Goal: Task Accomplishment & Management: Complete application form

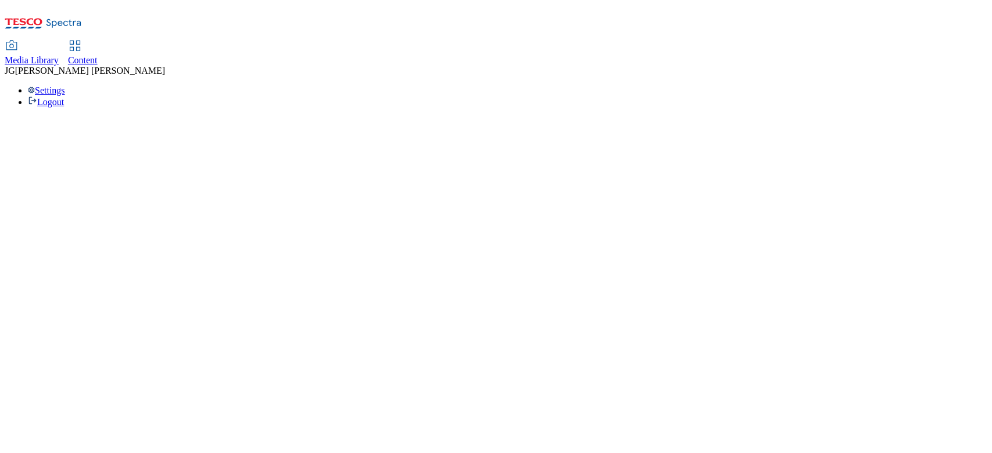
select select "ghs-[GEOGRAPHIC_DATA]"
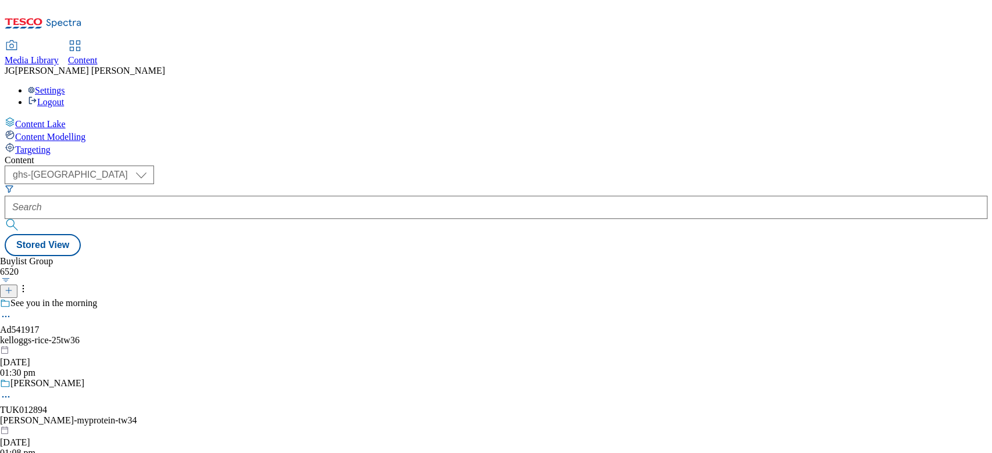
click at [13, 287] on icon at bounding box center [9, 291] width 8 height 8
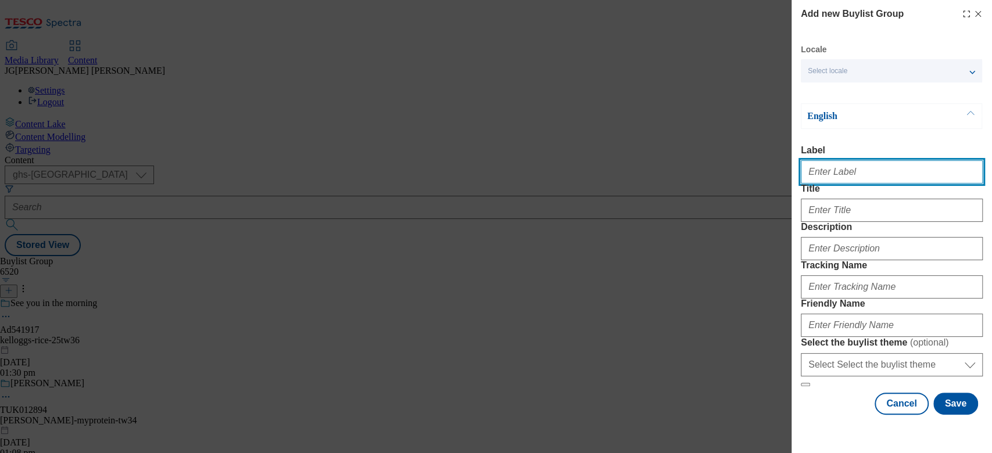
click at [847, 178] on input "Label" at bounding box center [892, 171] width 182 height 23
paste input "TUK011774"
type input "TUK011774"
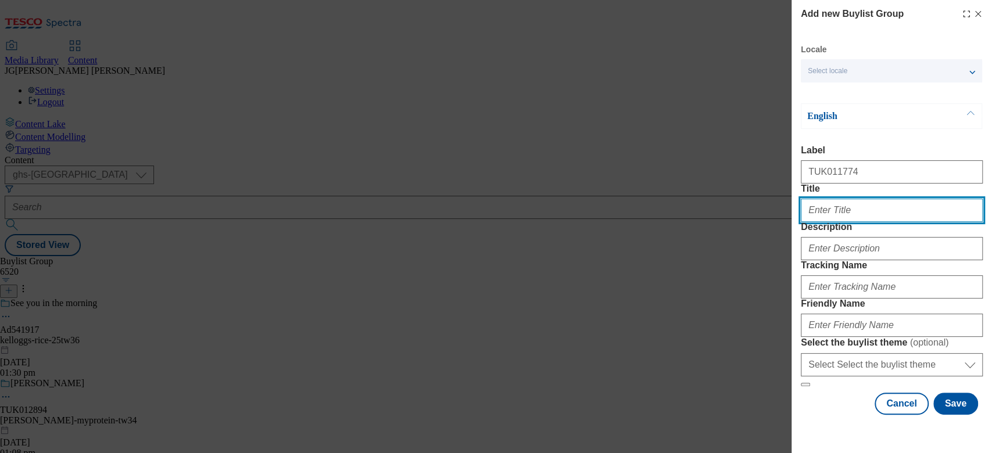
click at [832, 222] on input "Title" at bounding box center [892, 210] width 182 height 23
paste input "Sip, Scan and Win prizes."
type input "Sip, Scan and Win prizes."
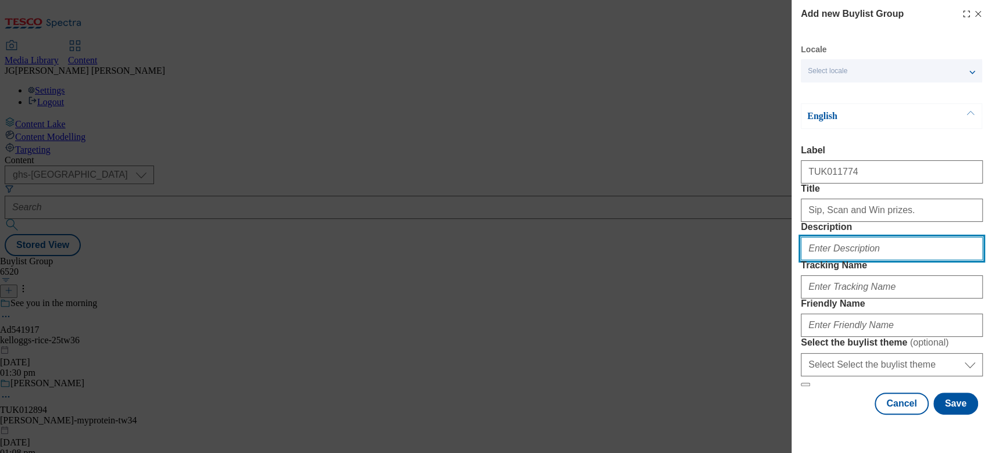
click at [865, 260] on input "Description" at bounding box center [892, 248] width 182 height 23
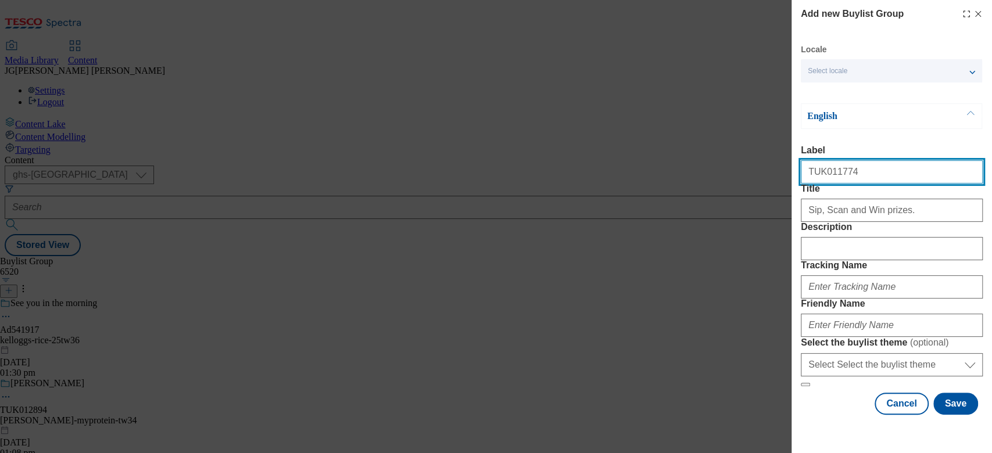
drag, startPoint x: 846, startPoint y: 183, endPoint x: 790, endPoint y: 180, distance: 57.0
click at [790, 180] on div "Add new Buylist Group Locale Select locale English Welsh English Label TUK01177…" at bounding box center [496, 226] width 992 height 453
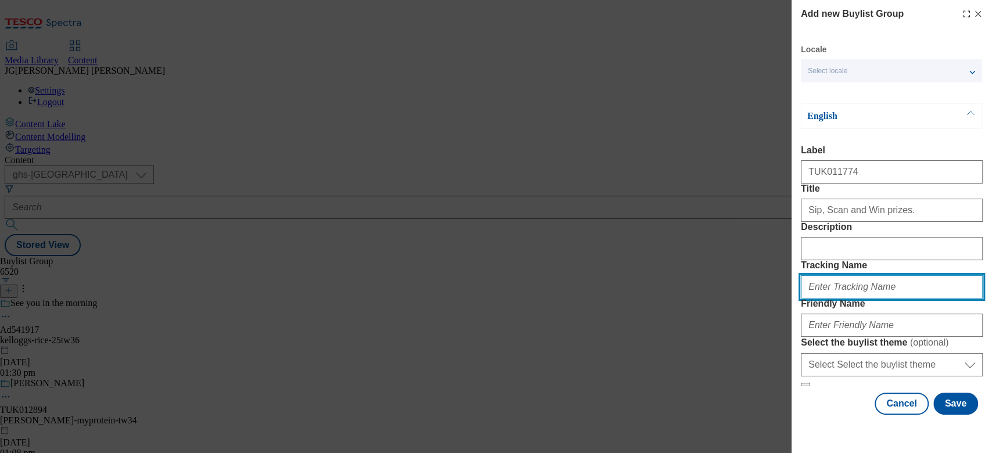
click at [816, 299] on input "Tracking Name" at bounding box center [892, 287] width 182 height 23
type input "d"
paste input "TUK011774"
type input "DH_TUK011774"
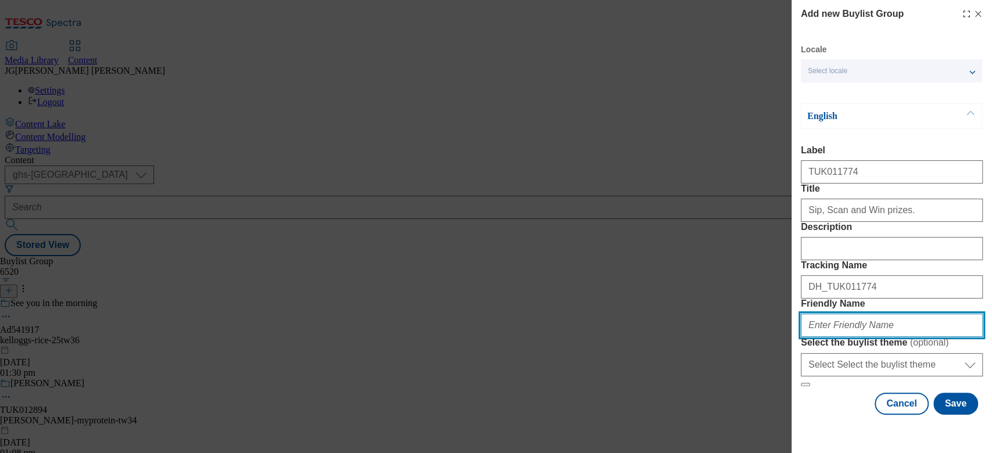
click at [864, 314] on input "Friendly Name" at bounding box center [892, 325] width 182 height 23
type input "W"
type input "[PERSON_NAME]-and-[PERSON_NAME]-tw34"
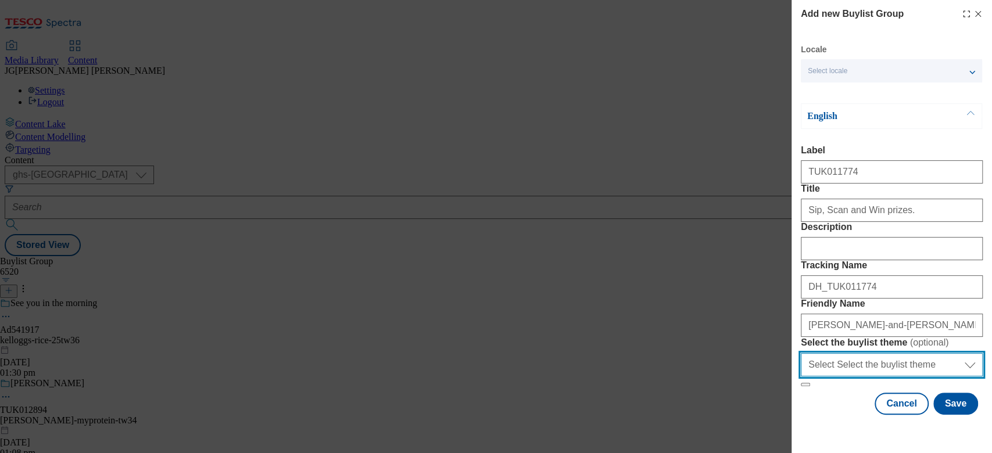
click at [913, 367] on select "Select Select the buylist theme default fandf" at bounding box center [892, 364] width 182 height 23
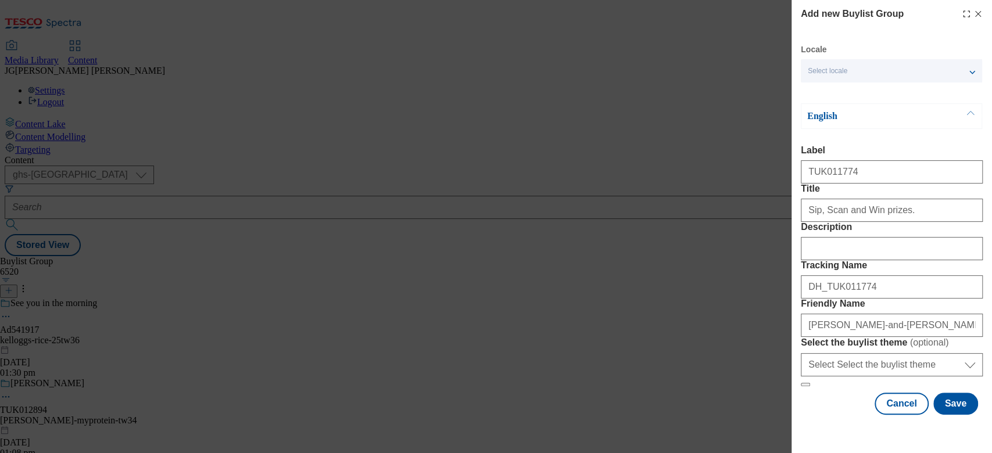
click at [977, 306] on div "Add new Buylist Group Locale Select locale English Welsh English Label TUK01177…" at bounding box center [892, 208] width 201 height 417
click at [950, 406] on button "Save" at bounding box center [956, 404] width 45 height 22
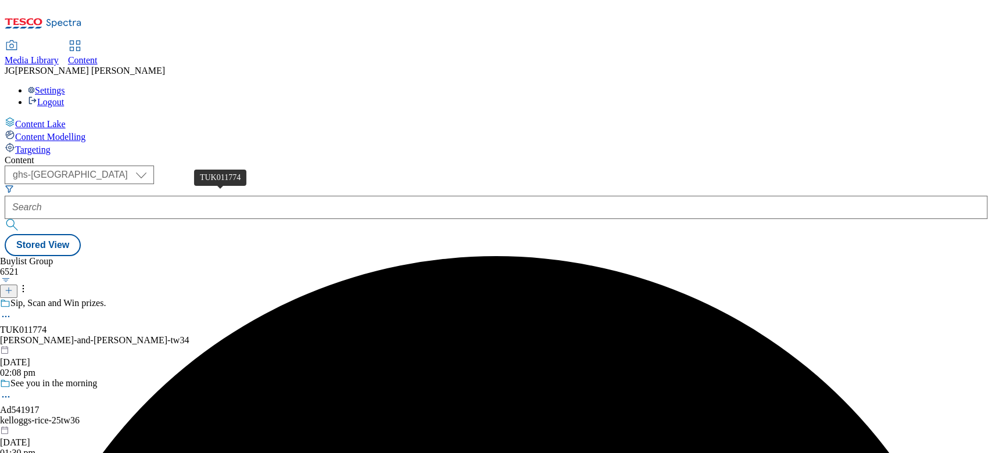
click at [47, 325] on div "TUK011774" at bounding box center [23, 330] width 47 height 10
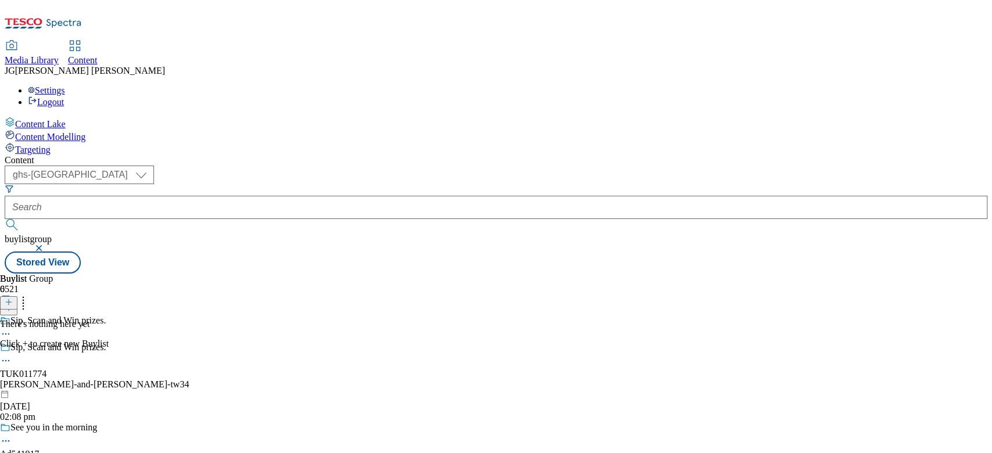
click at [13, 298] on icon at bounding box center [9, 302] width 8 height 8
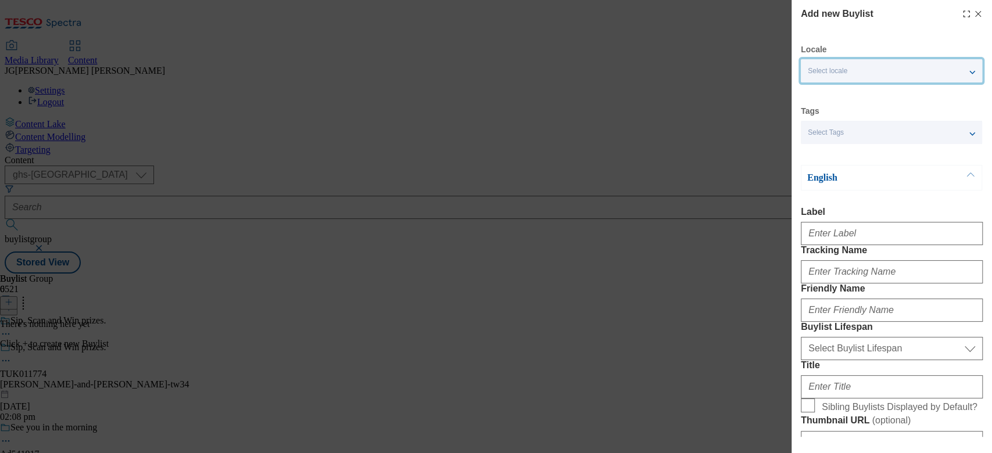
click at [841, 72] on span "Select locale" at bounding box center [828, 71] width 40 height 9
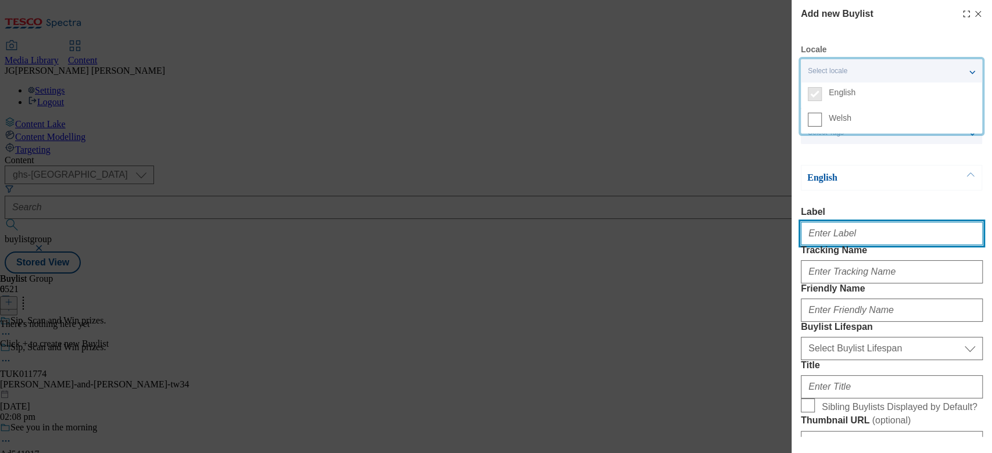
click at [844, 240] on input "Label" at bounding box center [892, 233] width 182 height 23
paste input "TUK011774"
type input "TUK011774"
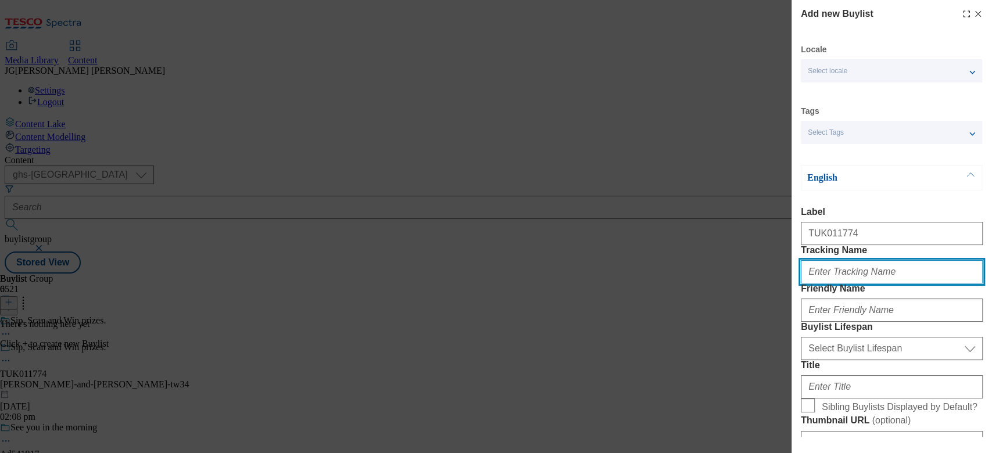
click at [845, 284] on input "Tracking Name" at bounding box center [892, 271] width 182 height 23
paste input "TUK011774"
type input "DH_TUK011774"
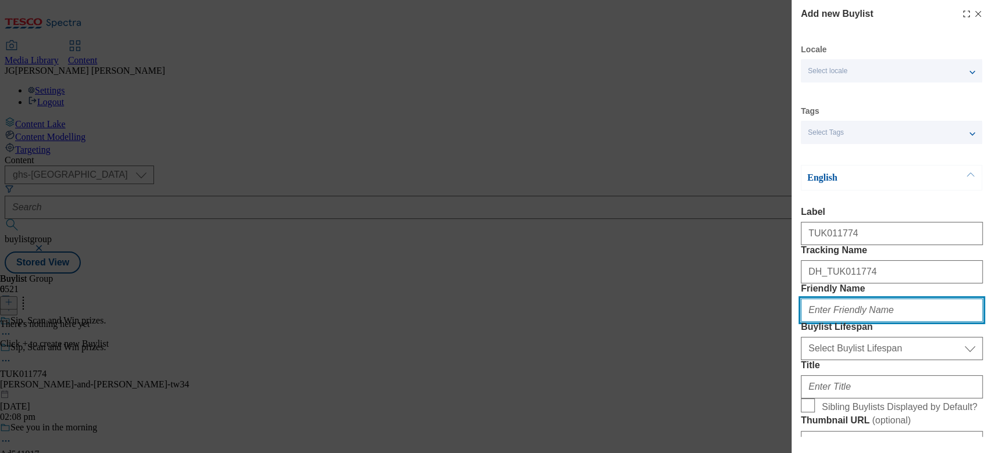
click at [842, 322] on input "Friendly Name" at bounding box center [892, 310] width 182 height 23
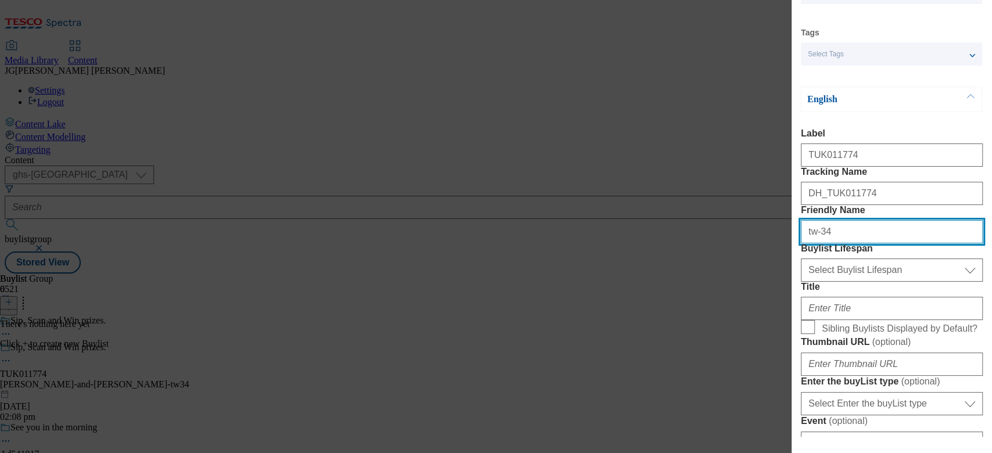
scroll to position [155, 0]
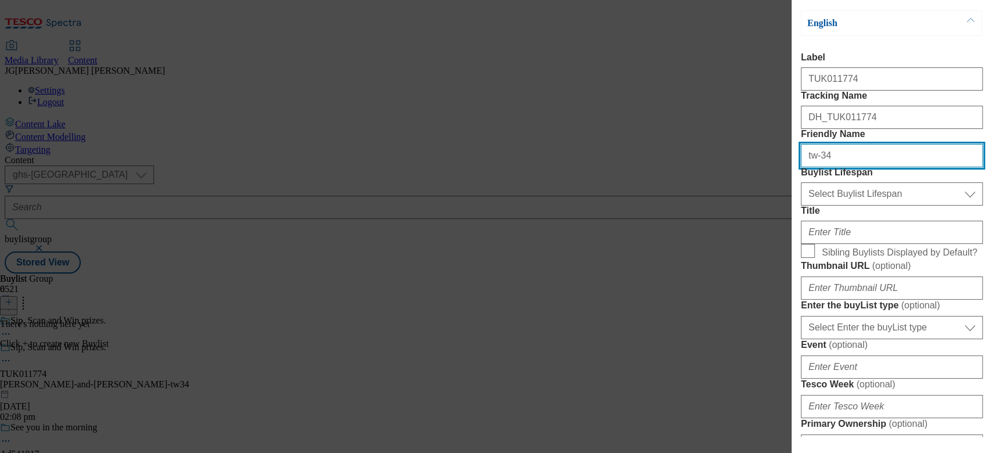
type input "tw-34"
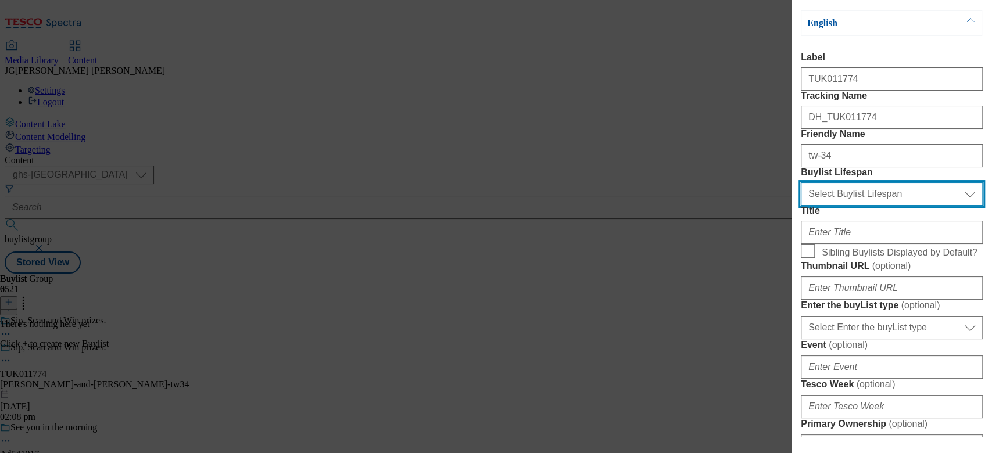
click at [876, 206] on select "Select Buylist Lifespan evergreen seasonal tactical" at bounding box center [892, 194] width 182 height 23
select select "evergreen"
click at [801, 206] on select "Select Buylist Lifespan evergreen seasonal tactical" at bounding box center [892, 194] width 182 height 23
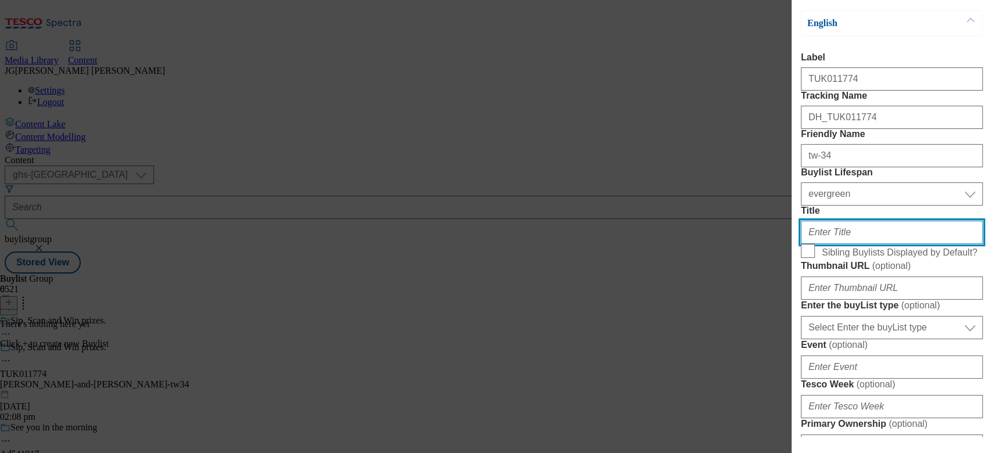
click at [816, 244] on input "Title" at bounding box center [892, 232] width 182 height 23
paste input ". Buy a bottle of [PERSON_NAME] & [PERSON_NAME] 70cl or 1L and scan the QR code…"
drag, startPoint x: 855, startPoint y: 316, endPoint x: 779, endPoint y: 317, distance: 75.6
click at [779, 317] on div "Add new Buylist Locale Select locale English Welsh Tags Select Tags fnf marketp…" at bounding box center [496, 226] width 992 height 453
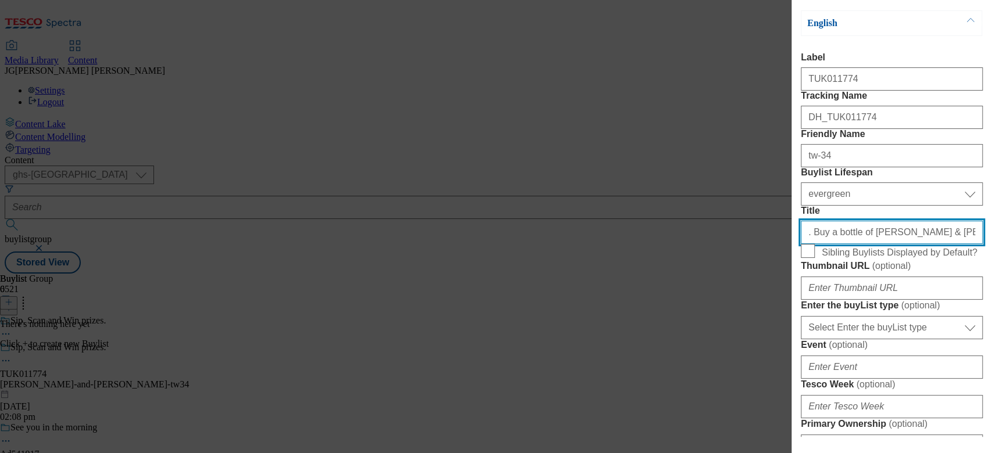
click at [812, 244] on input ". Buy a bottle of [PERSON_NAME] & [PERSON_NAME] 70cl or 1L and scan the QR code…" at bounding box center [892, 232] width 182 height 23
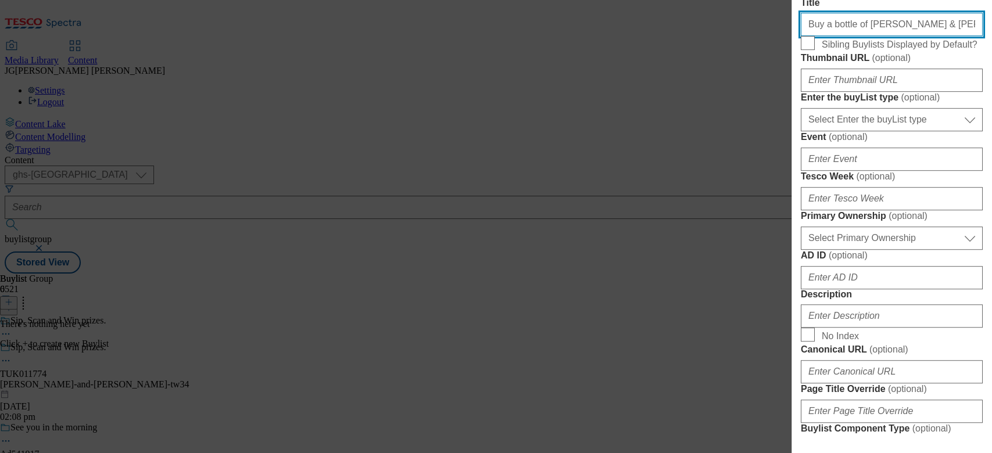
scroll to position [387, 0]
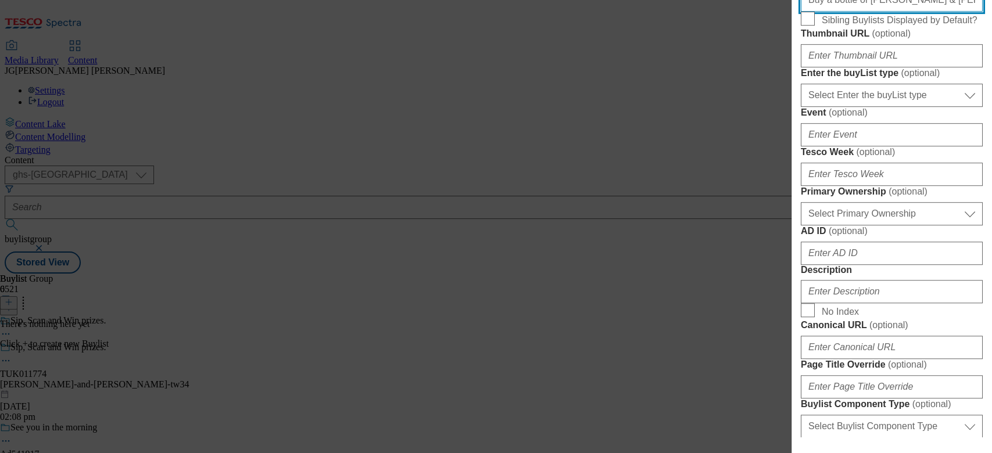
type input "Buy a bottle of [PERSON_NAME] & [PERSON_NAME] 70cl or 1L and scan the QR code f…"
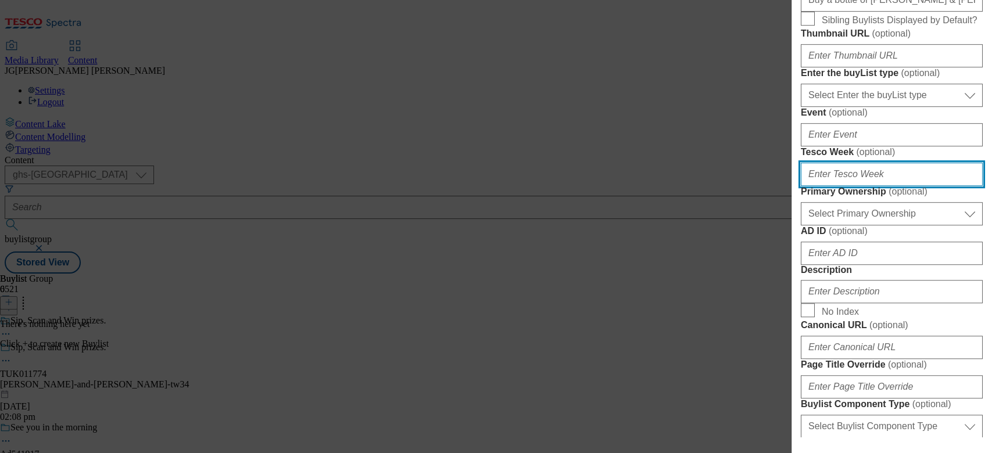
click at [864, 186] on input "Tesco Week ( optional )" at bounding box center [892, 174] width 182 height 23
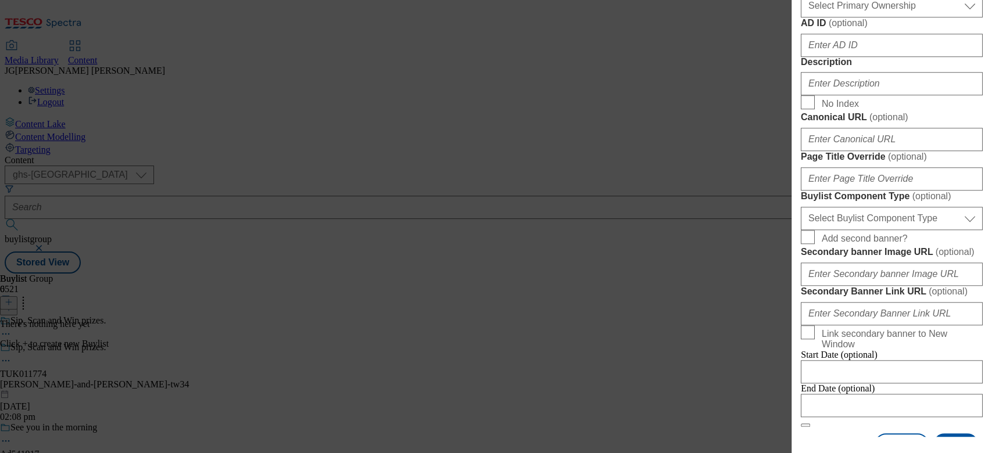
scroll to position [620, 0]
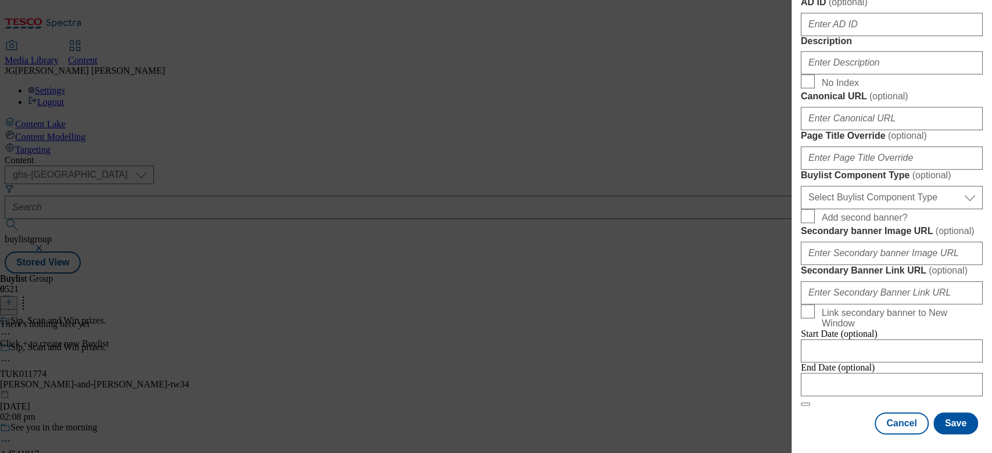
type input "34"
click at [861, 74] on input "Description" at bounding box center [892, 62] width 182 height 23
select select "dunnhumby"
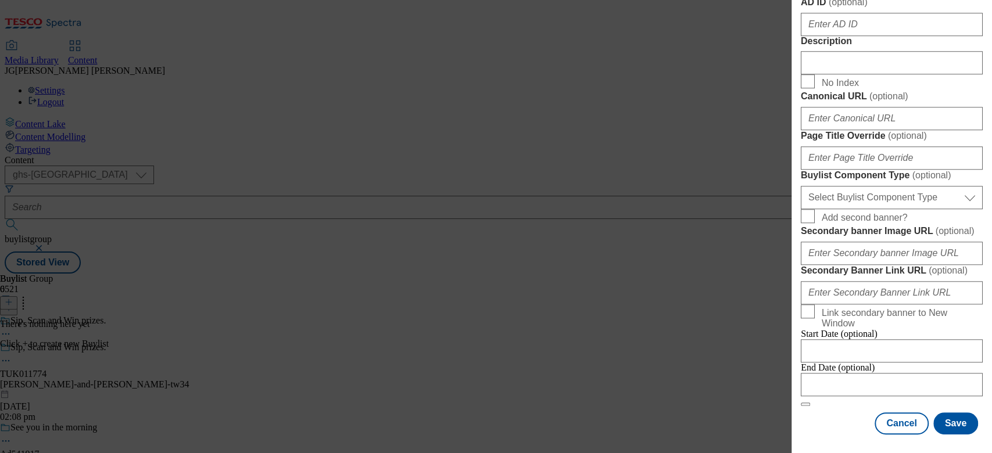
scroll to position [1051, 0]
click at [871, 373] on input "Modal" at bounding box center [892, 384] width 182 height 23
select select "2025"
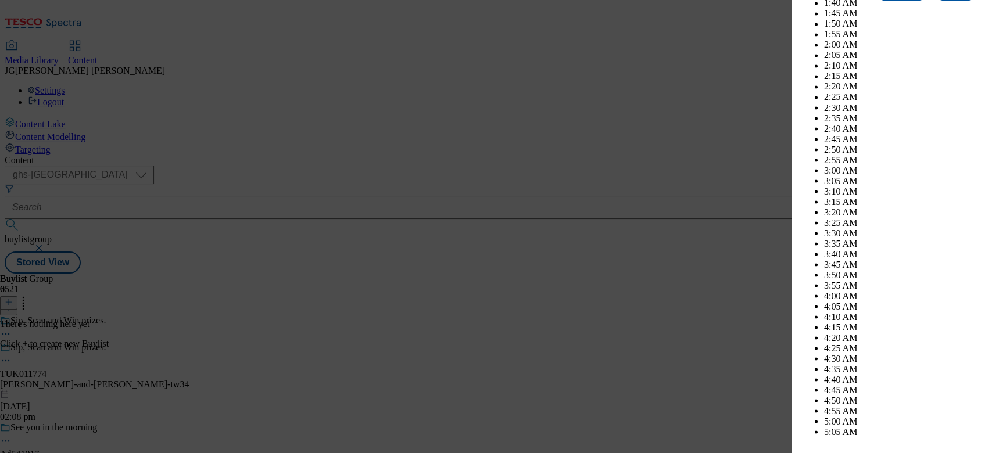
scroll to position [3637, 0]
select select "November"
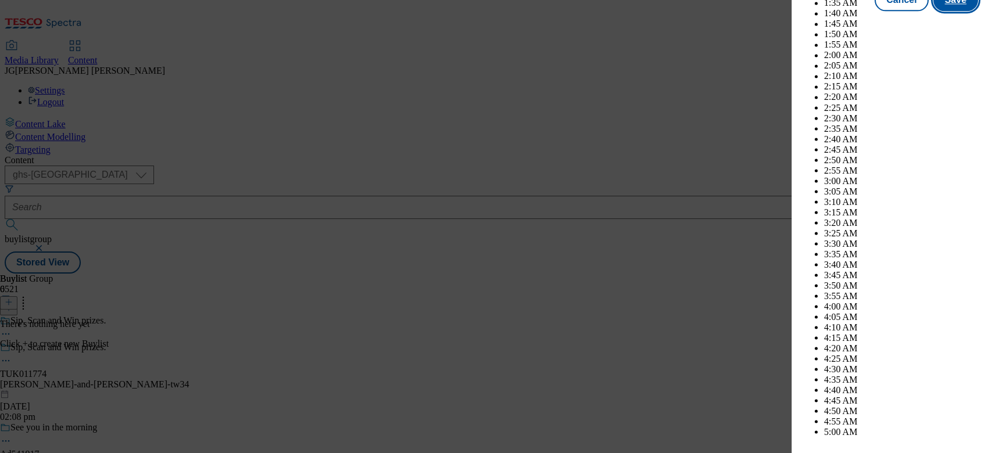
click at [942, 11] on button "Save" at bounding box center [956, 0] width 45 height 22
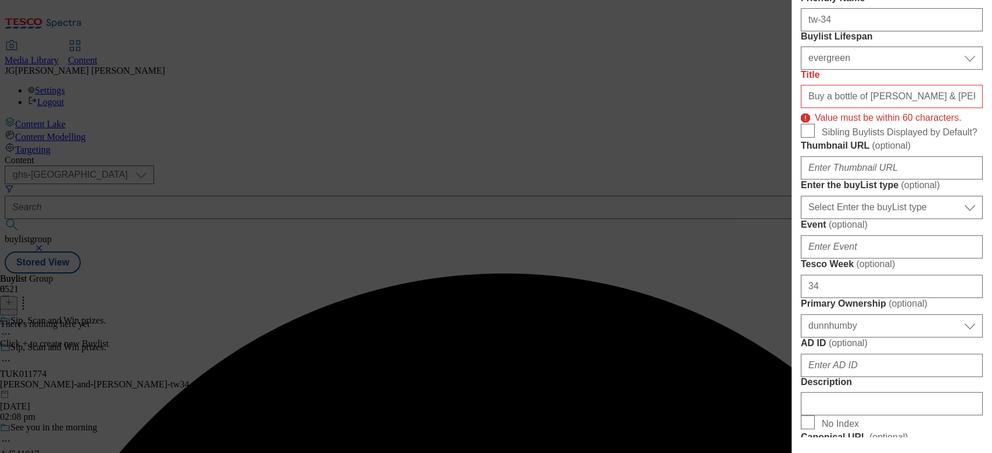
scroll to position [290, 0]
click at [874, 109] on input "Buy a bottle of [PERSON_NAME] & [PERSON_NAME] 70cl or 1L and scan the QR code f…" at bounding box center [892, 97] width 182 height 23
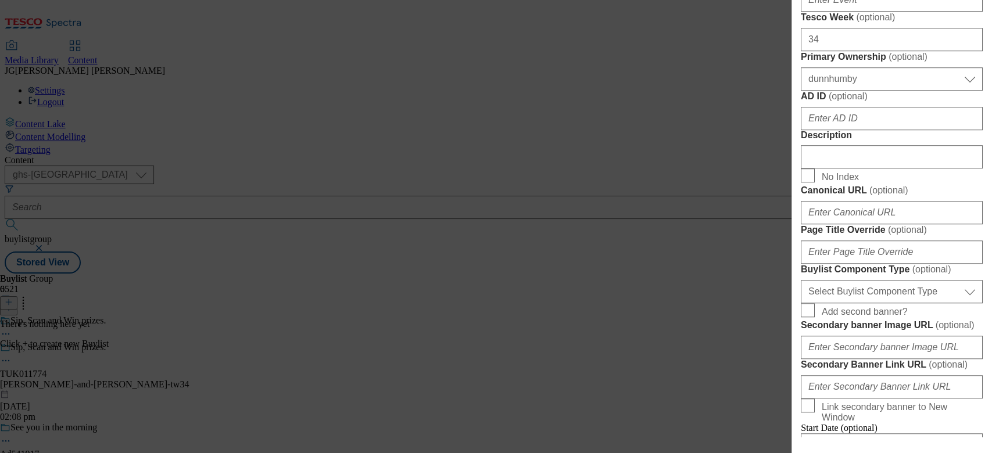
scroll to position [600, 0]
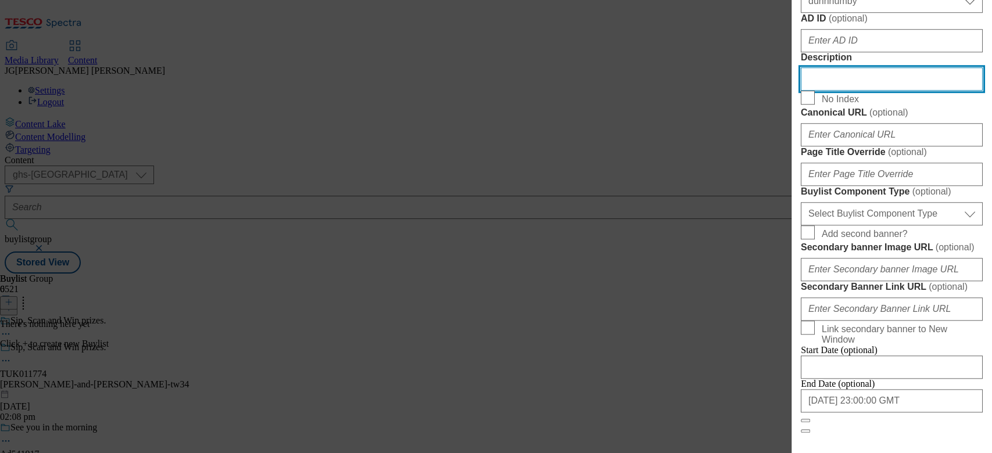
click at [848, 91] on input "Description" at bounding box center [892, 78] width 182 height 23
paste input "Buy a bottle of [PERSON_NAME] & [PERSON_NAME] 70cl or 1L and scan the QR code f…"
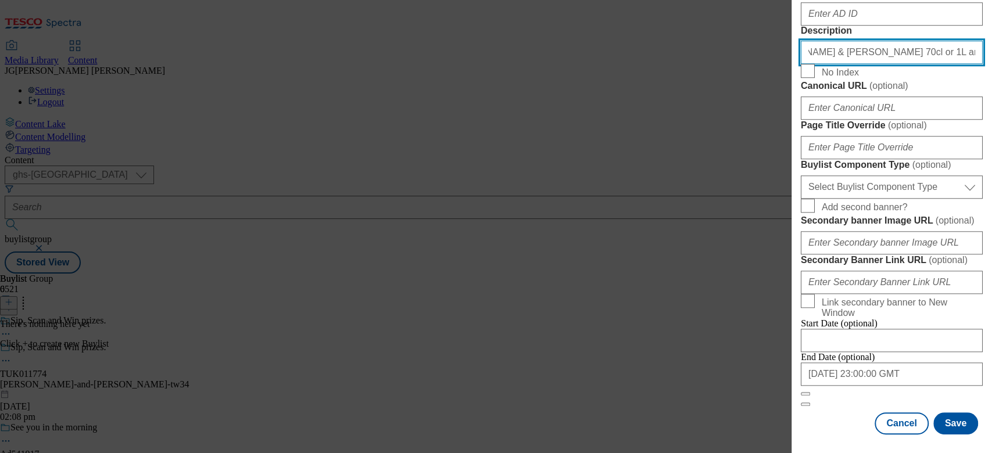
scroll to position [1051, 0]
type input "Buy a bottle of [PERSON_NAME] & [PERSON_NAME] 70cl or 1L and scan the QR code f…"
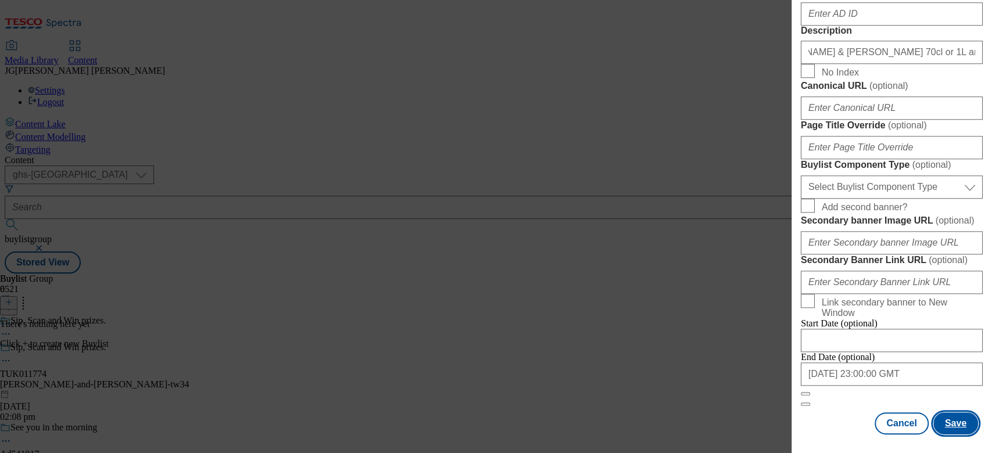
click at [955, 413] on button "Save" at bounding box center [956, 424] width 45 height 22
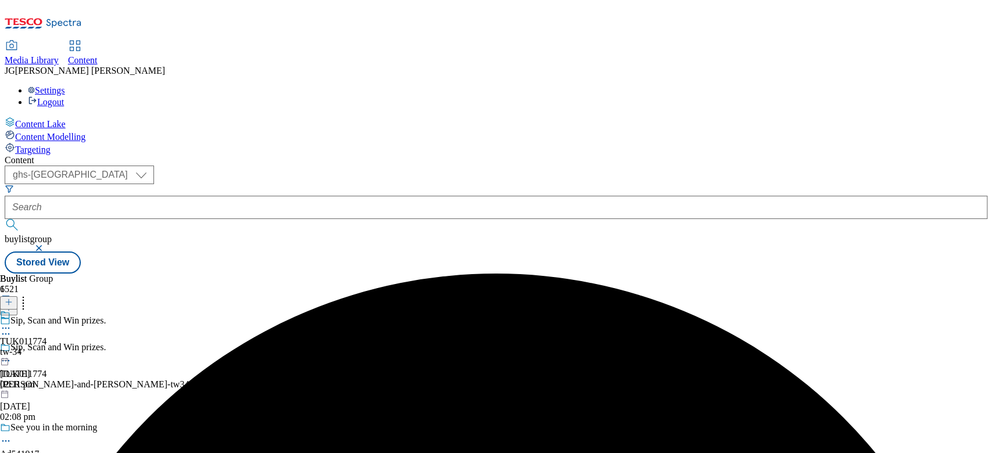
click at [47, 347] on div "tw-34" at bounding box center [23, 352] width 47 height 10
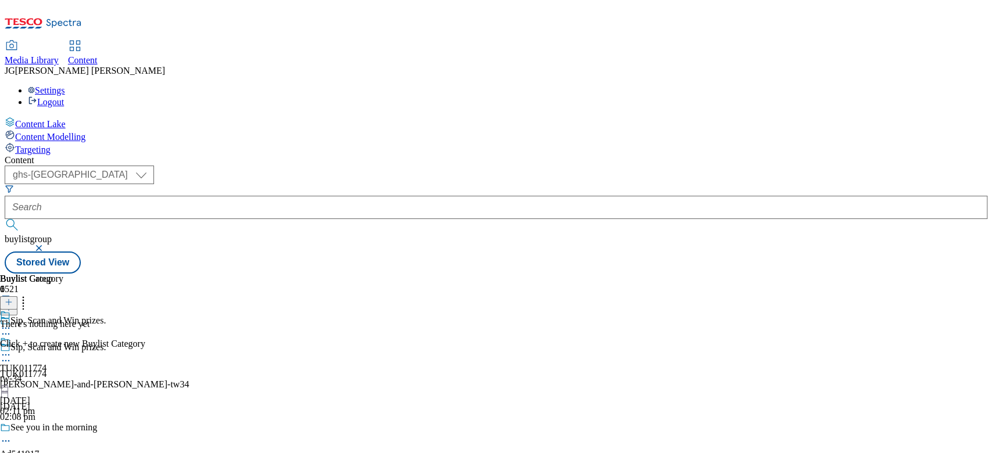
click at [13, 298] on icon at bounding box center [9, 302] width 8 height 8
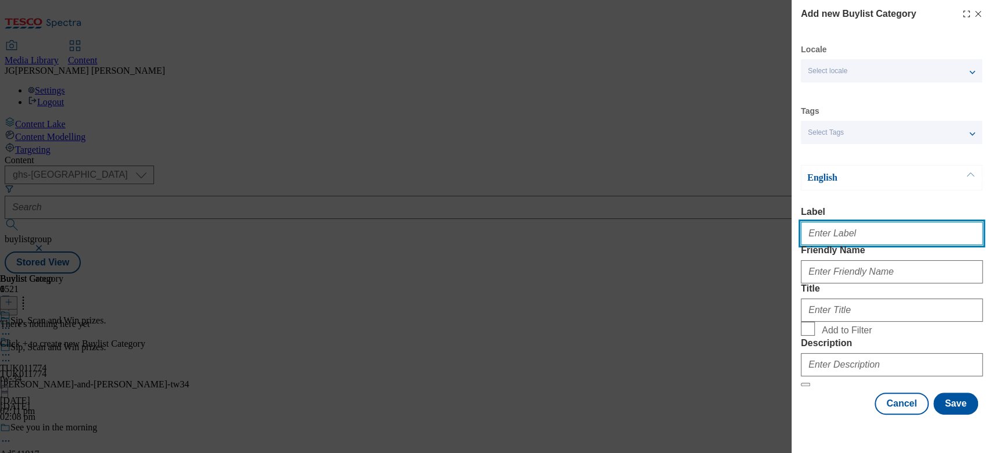
click at [821, 240] on input "Label" at bounding box center [892, 233] width 182 height 23
paste input "TUK011774"
type input "TUK011774"
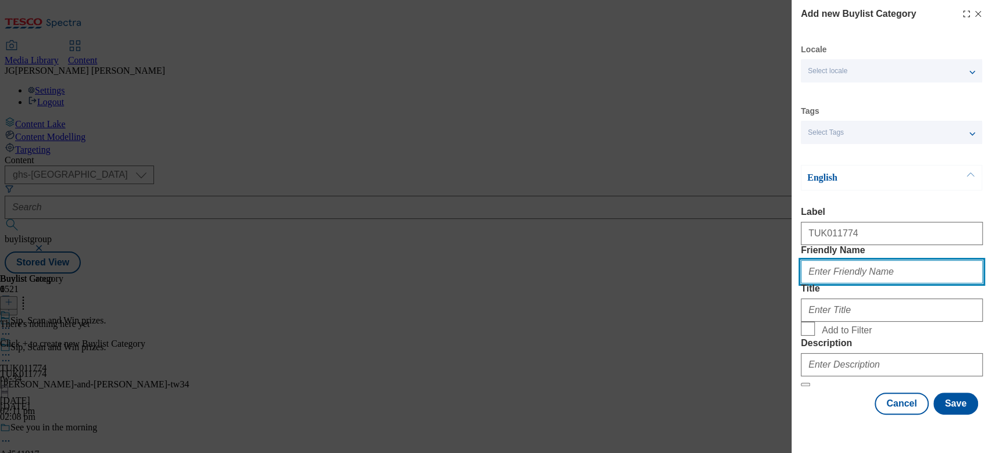
click at [833, 284] on input "Friendly Name" at bounding box center [892, 271] width 182 height 23
type input "tw-34"
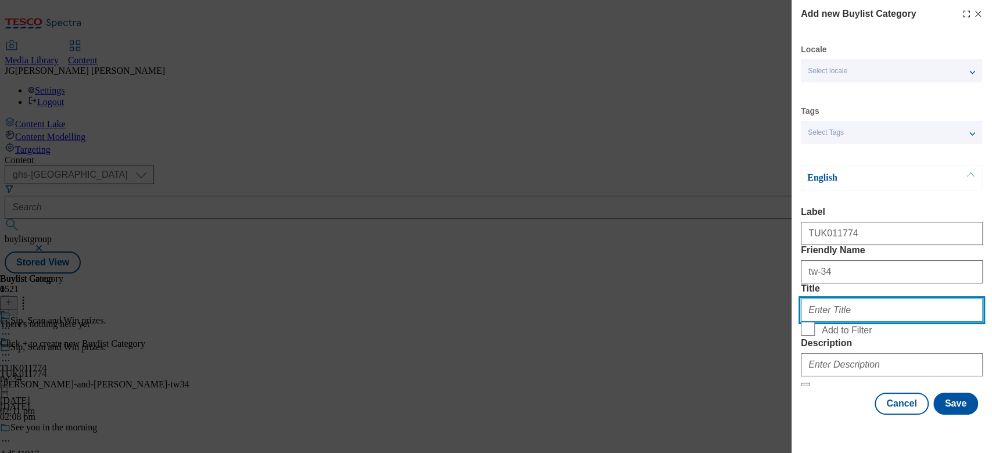
click at [865, 322] on input "Title" at bounding box center [892, 310] width 182 height 23
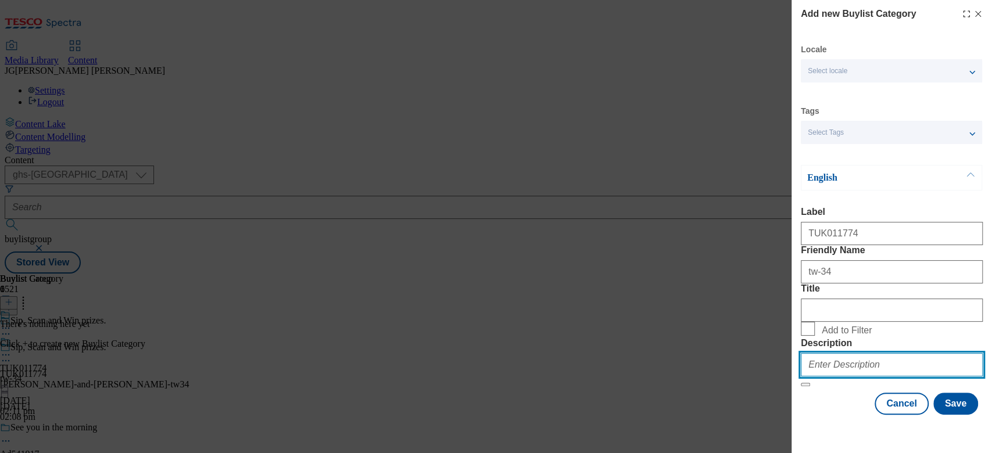
click at [862, 363] on input "Description" at bounding box center [892, 364] width 182 height 23
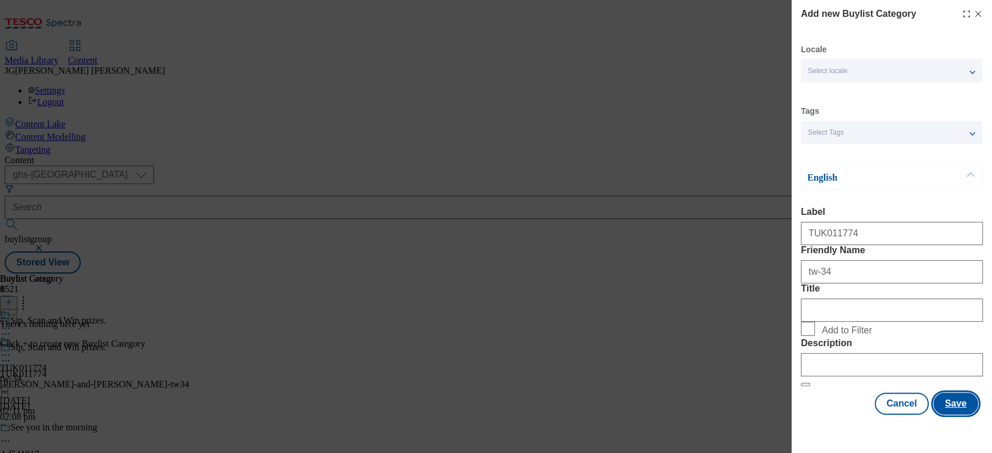
click at [946, 412] on button "Save" at bounding box center [956, 404] width 45 height 22
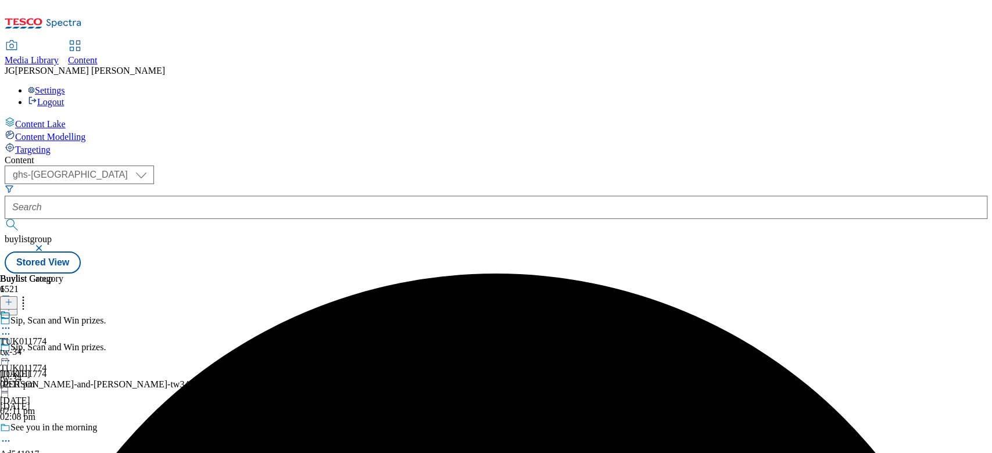
click at [63, 347] on div "tw-34" at bounding box center [31, 352] width 63 height 10
click at [13, 298] on icon at bounding box center [9, 302] width 8 height 8
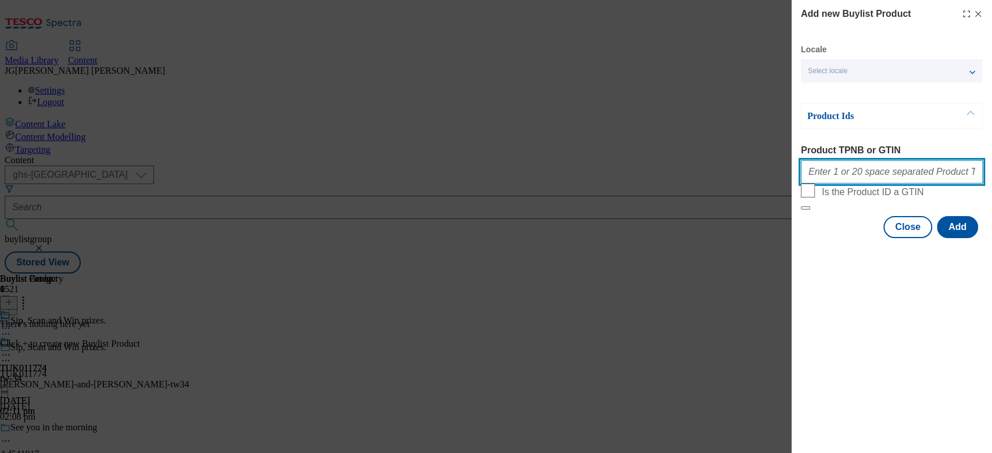
click at [822, 174] on input "Product TPNB or GTIN" at bounding box center [892, 171] width 182 height 23
paste input "50493543"
paste input "86688402"
type input "50493543 86688402"
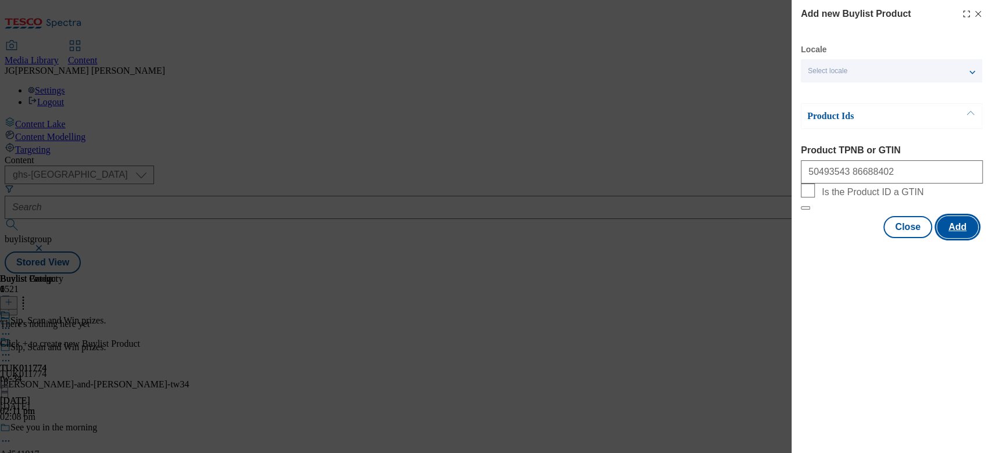
click at [956, 238] on button "Add" at bounding box center [957, 227] width 41 height 22
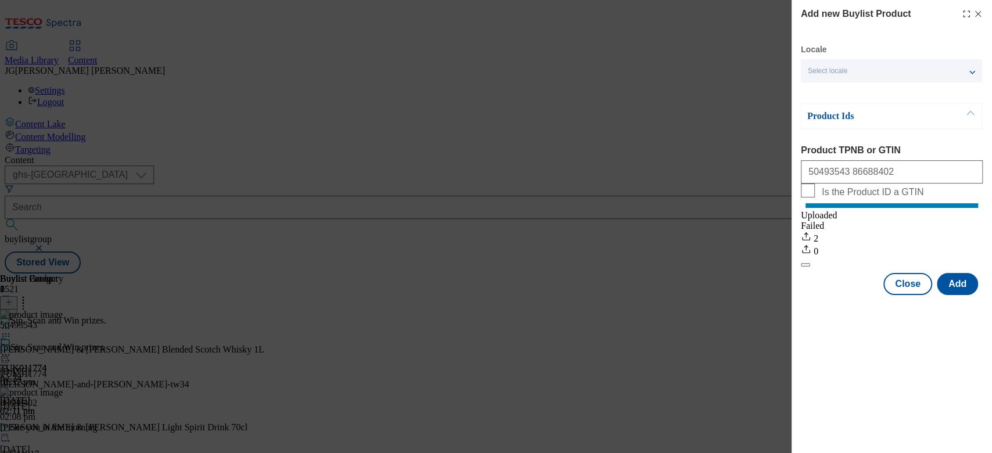
click at [981, 15] on icon "Modal" at bounding box center [978, 13] width 9 height 9
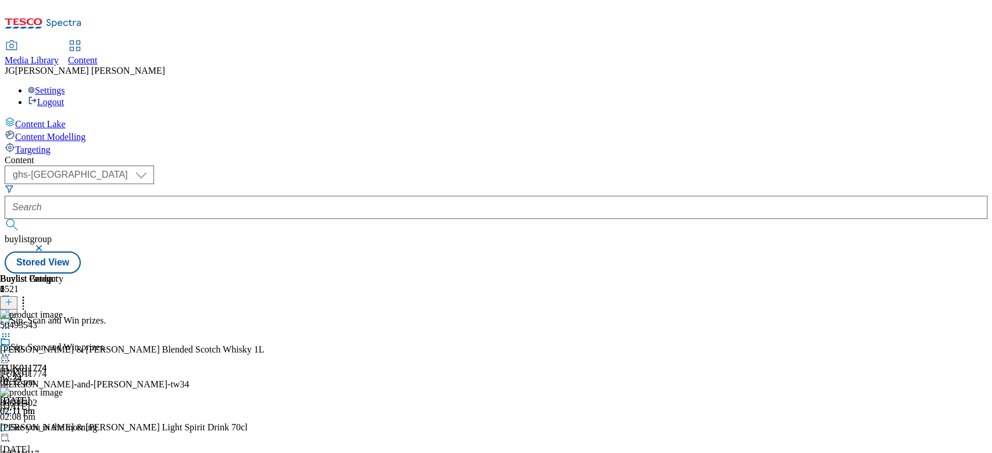
click at [12, 349] on icon at bounding box center [6, 355] width 12 height 12
click at [68, 426] on button "Preview" at bounding box center [45, 432] width 45 height 13
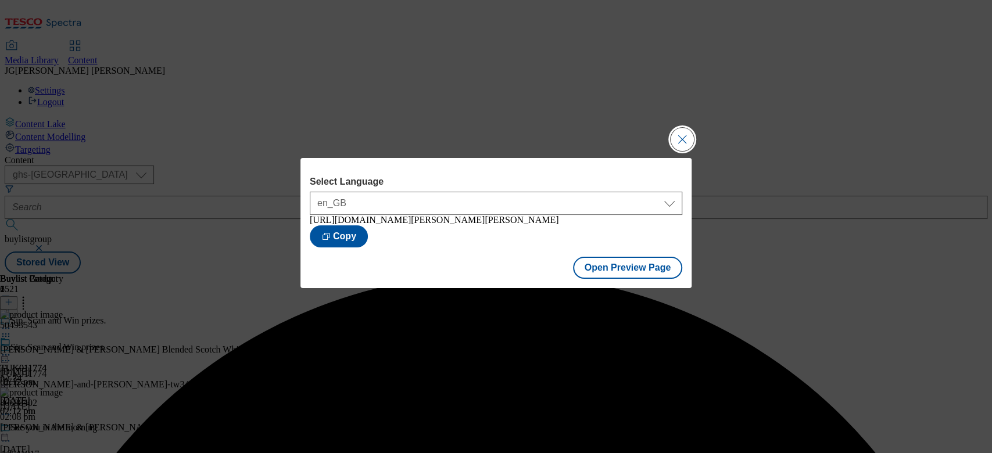
click at [687, 141] on button "Close Modal" at bounding box center [682, 139] width 23 height 23
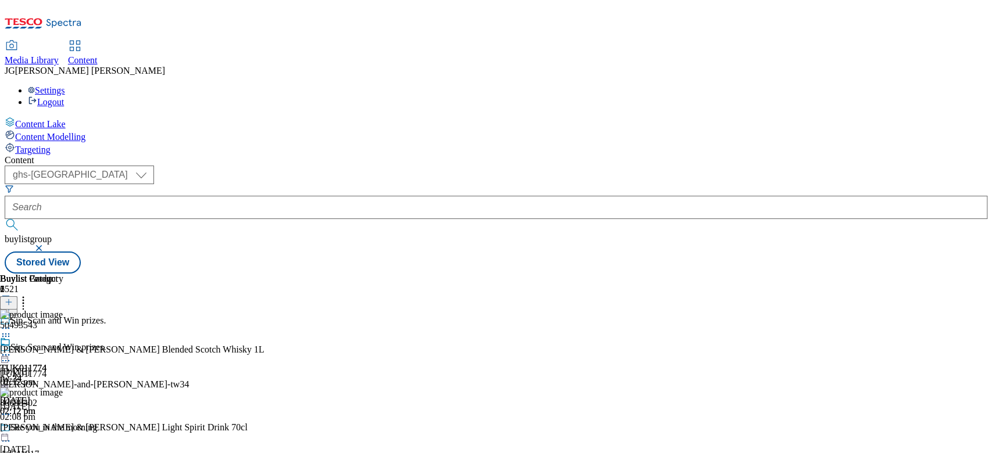
click at [12, 349] on icon at bounding box center [6, 355] width 12 height 12
click at [75, 442] on span "Un-preview" at bounding box center [55, 446] width 39 height 9
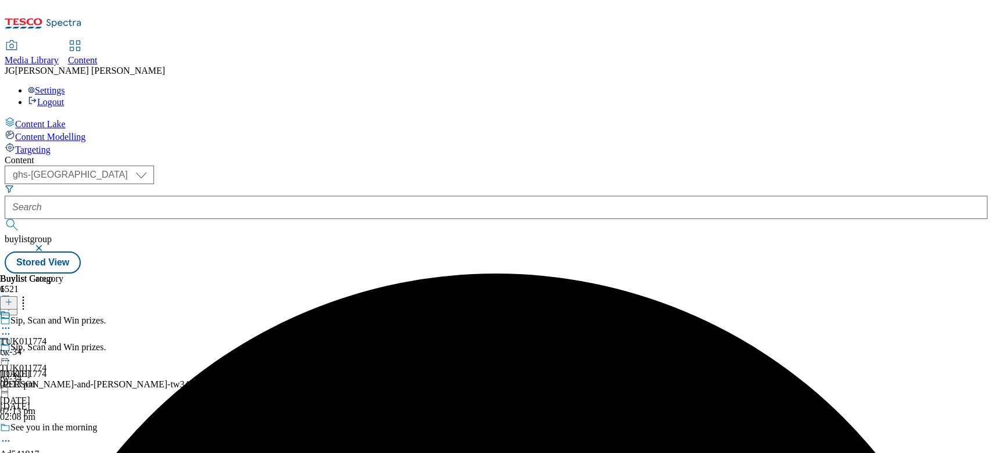
click at [7, 355] on circle at bounding box center [6, 356] width 2 height 2
click at [63, 429] on span "Preview" at bounding box center [49, 433] width 27 height 9
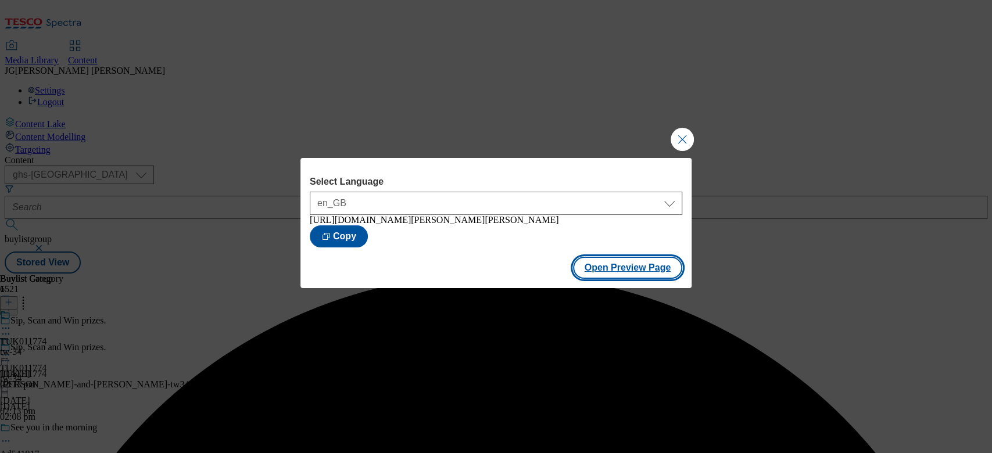
click at [634, 277] on button "Open Preview Page" at bounding box center [628, 268] width 110 height 22
click at [685, 133] on button "Close Modal" at bounding box center [682, 139] width 23 height 23
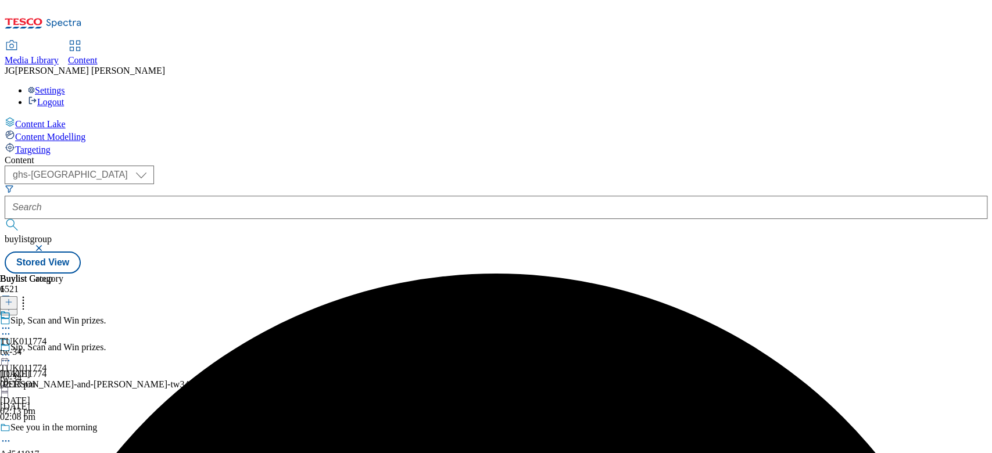
click at [47, 363] on div "TUK011774" at bounding box center [23, 368] width 47 height 10
click at [47, 337] on span "TUK011774" at bounding box center [23, 342] width 47 height 10
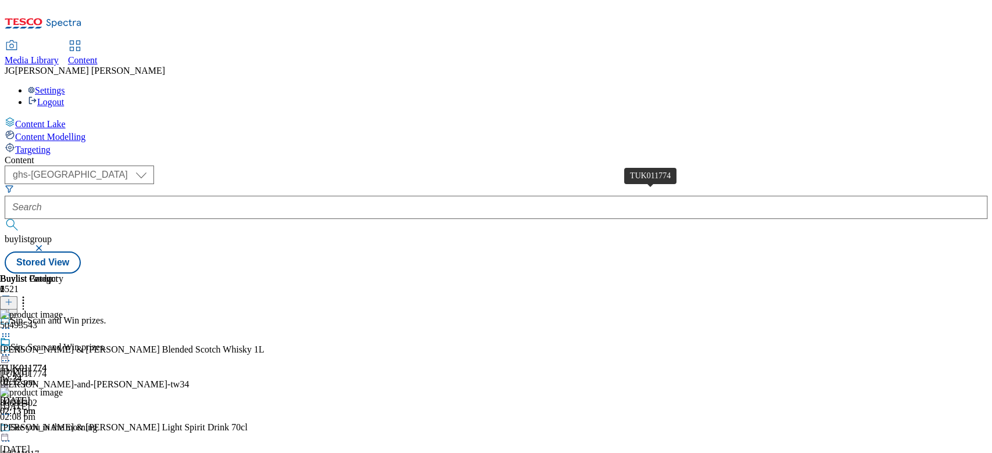
click at [47, 363] on span "TUK011774" at bounding box center [23, 368] width 47 height 10
click at [7, 414] on circle at bounding box center [6, 415] width 2 height 2
click at [54, 432] on button "Edit" at bounding box center [38, 438] width 31 height 13
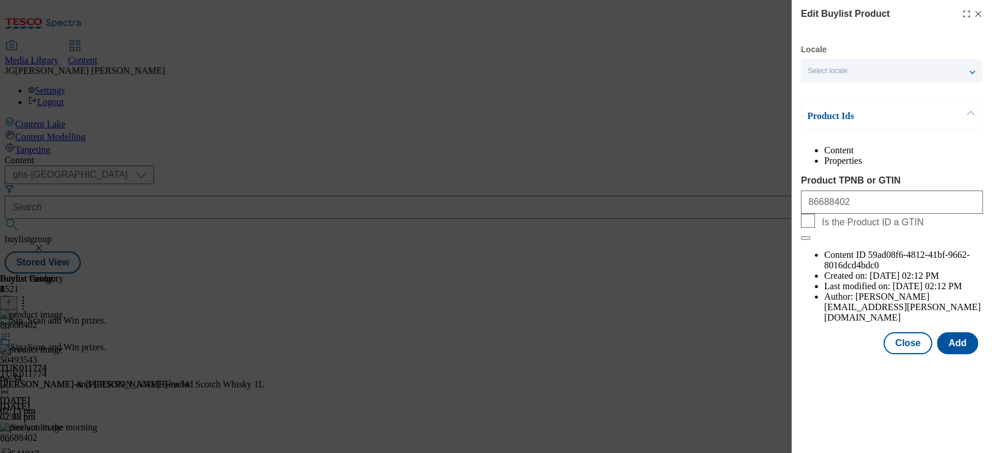
click at [940, 158] on li "Properties" at bounding box center [903, 161] width 159 height 10
click at [832, 156] on li "Content" at bounding box center [903, 150] width 159 height 10
click at [955, 333] on button "Add" at bounding box center [957, 344] width 41 height 22
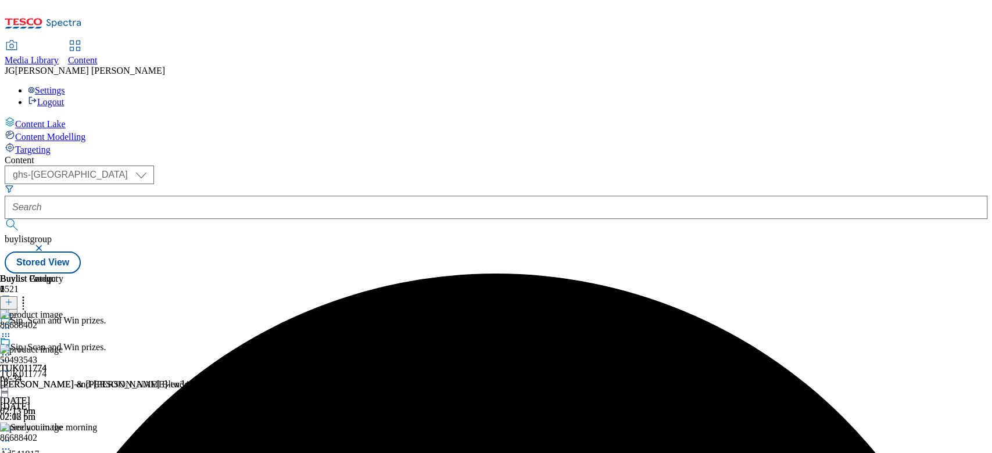
click at [47, 337] on div at bounding box center [23, 350] width 47 height 27
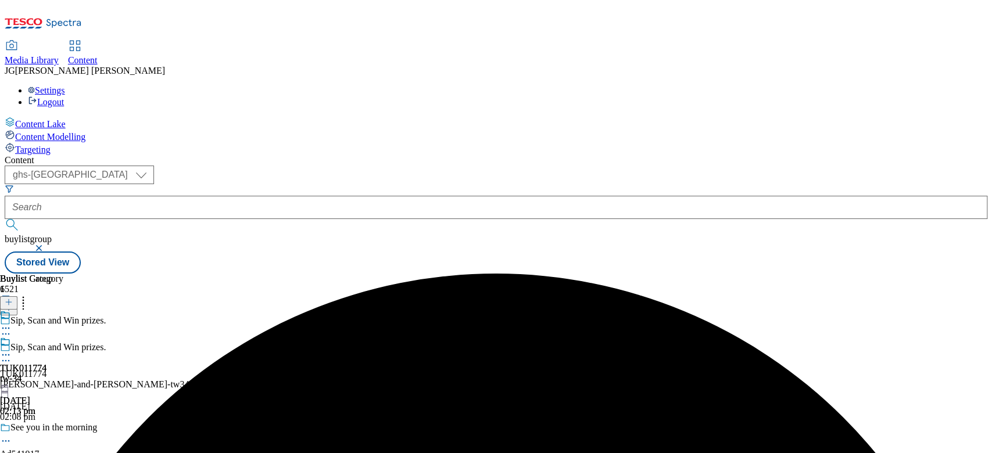
click at [12, 349] on icon at bounding box center [6, 355] width 12 height 12
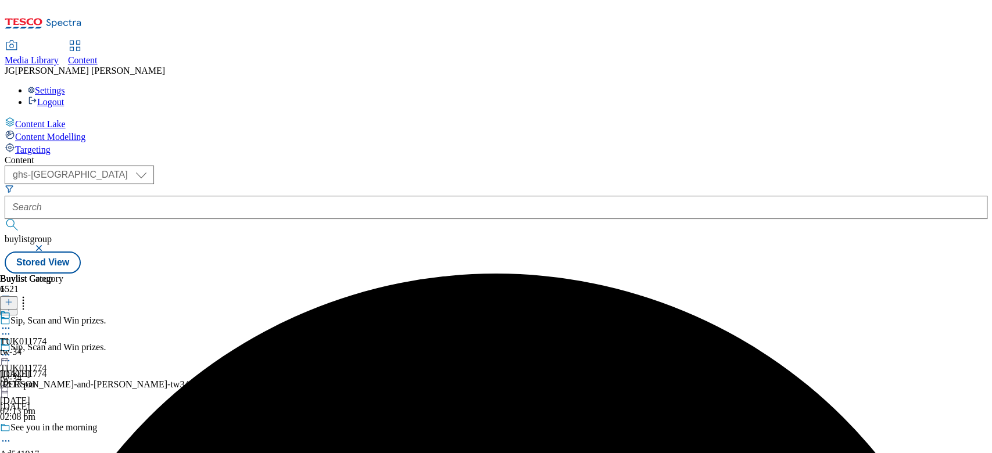
click at [63, 310] on div "TUK011774 tw-34 [DATE] 02:13 pm" at bounding box center [31, 350] width 63 height 80
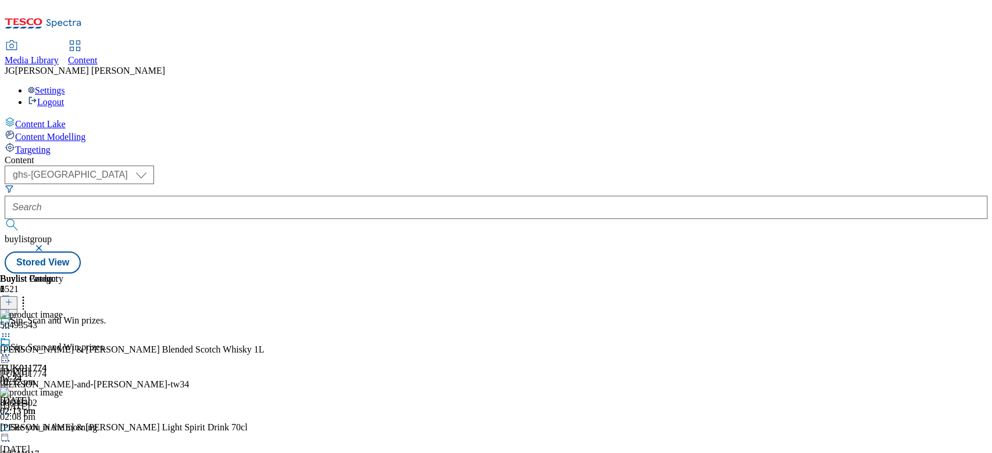
click at [12, 349] on icon at bounding box center [6, 355] width 12 height 12
click at [54, 373] on button "Edit" at bounding box center [38, 379] width 31 height 13
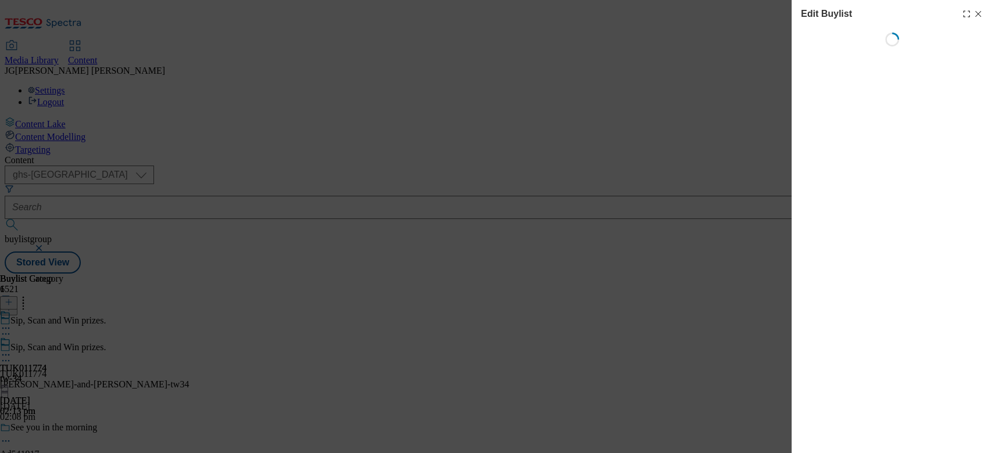
select select "evergreen"
select select "dunnhumby"
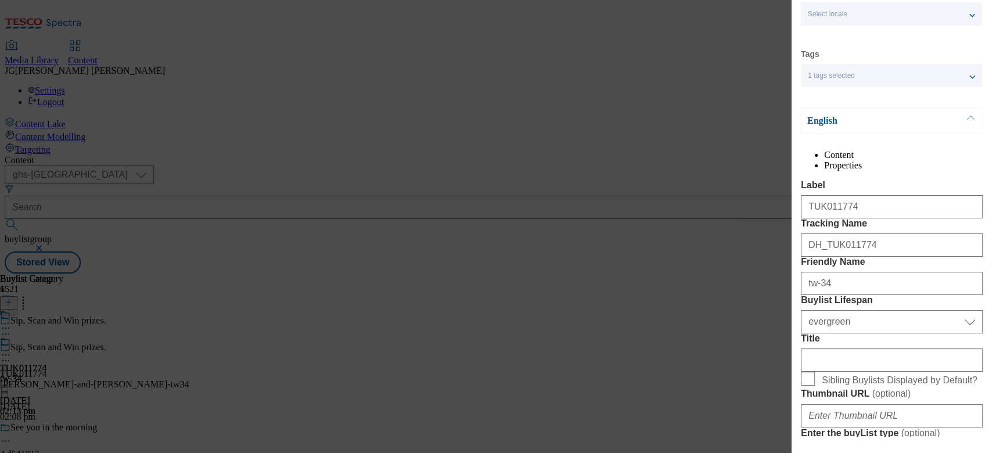
scroll to position [155, 0]
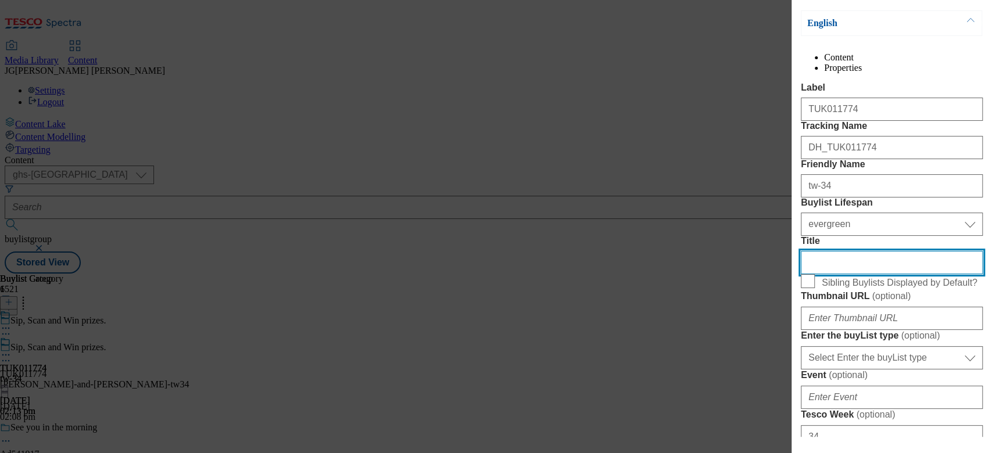
click at [817, 274] on input "Title" at bounding box center [892, 262] width 182 height 23
paste input "Buy a bottle of [PERSON_NAME] & [PERSON_NAME] 70cl or 1L and scan the QR code f…"
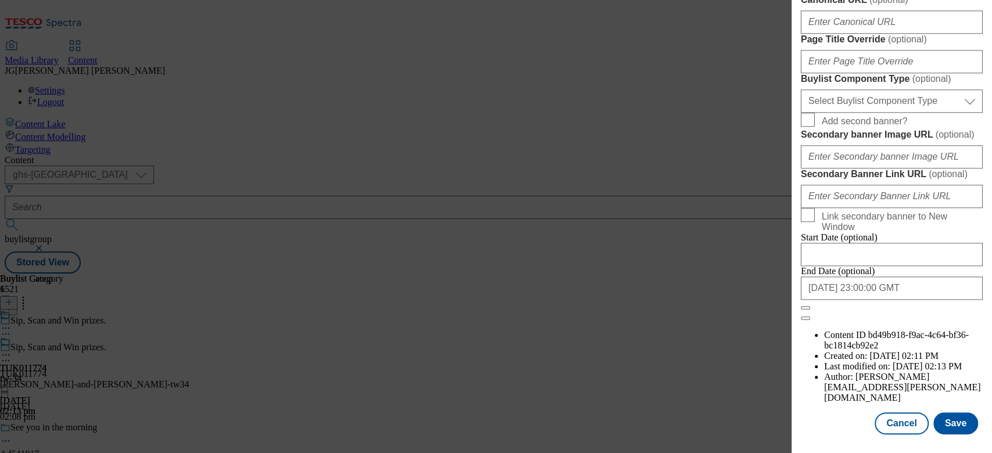
scroll to position [1101, 0]
type input "Buy a bottle of [PERSON_NAME] & [PERSON_NAME] 70cl or 1L and scan the QR code f…"
click at [953, 413] on button "Save" at bounding box center [956, 424] width 45 height 22
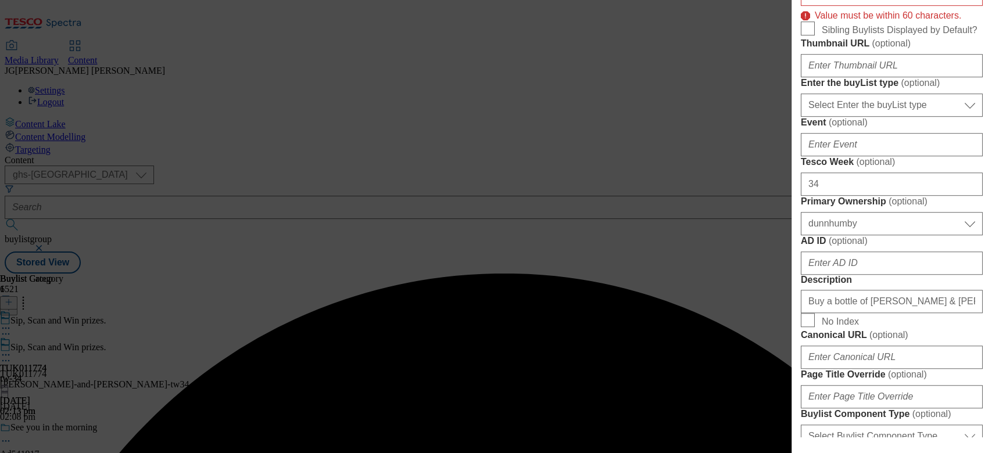
scroll to position [418, 0]
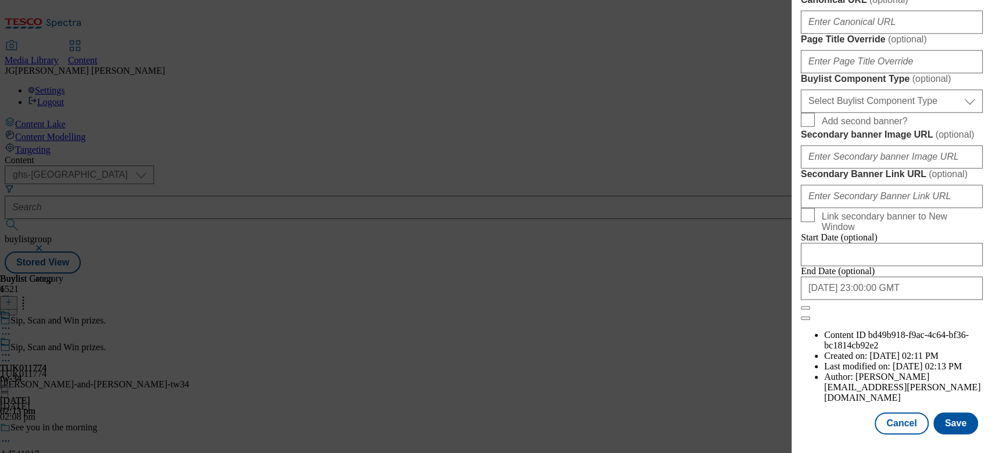
scroll to position [1101, 0]
click at [955, 413] on button "Save" at bounding box center [956, 424] width 45 height 22
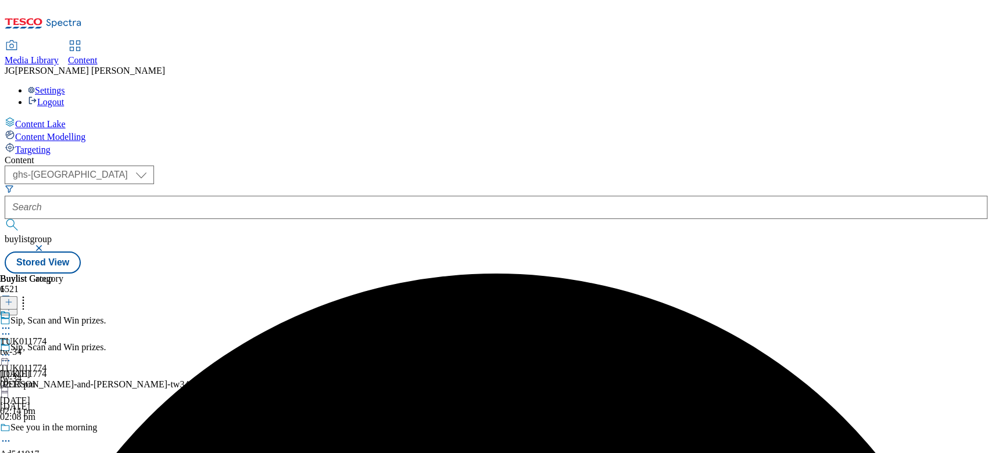
click at [204, 342] on div "Sip, Scan and Win prizes. TUK011774 [PERSON_NAME]-and-[PERSON_NAME]-tw34 [DATE]…" at bounding box center [102, 382] width 204 height 80
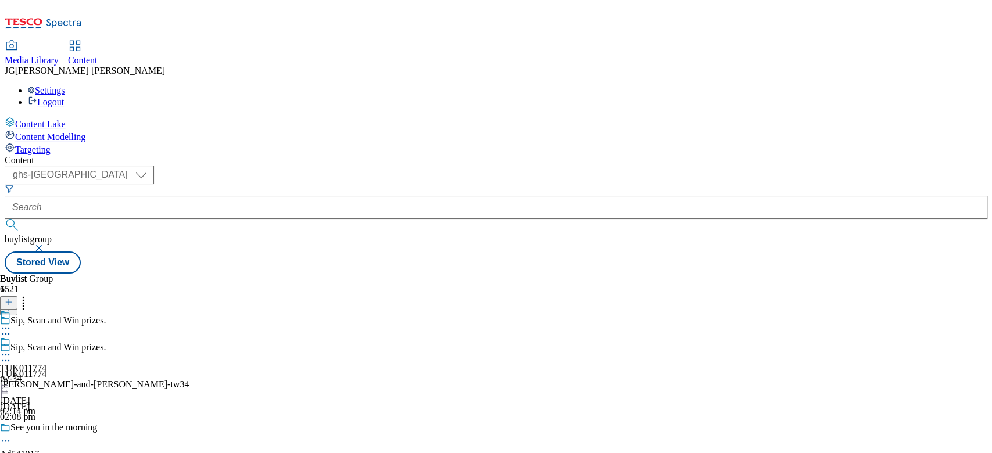
click at [204, 342] on div "Sip, Scan and Win prizes. TUK011774 [PERSON_NAME]-and-[PERSON_NAME]-tw34 [DATE]…" at bounding box center [102, 382] width 204 height 80
click at [12, 355] on icon at bounding box center [6, 361] width 12 height 12
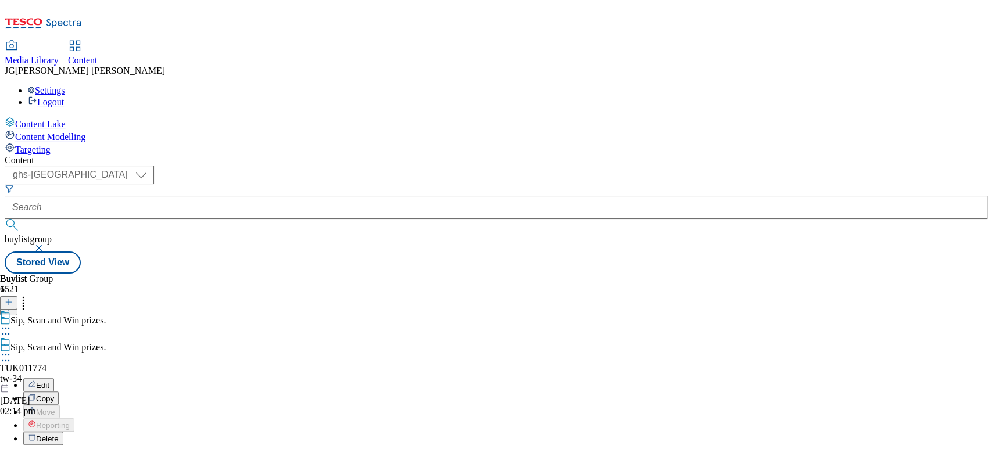
click at [54, 378] on button "Edit" at bounding box center [38, 384] width 31 height 13
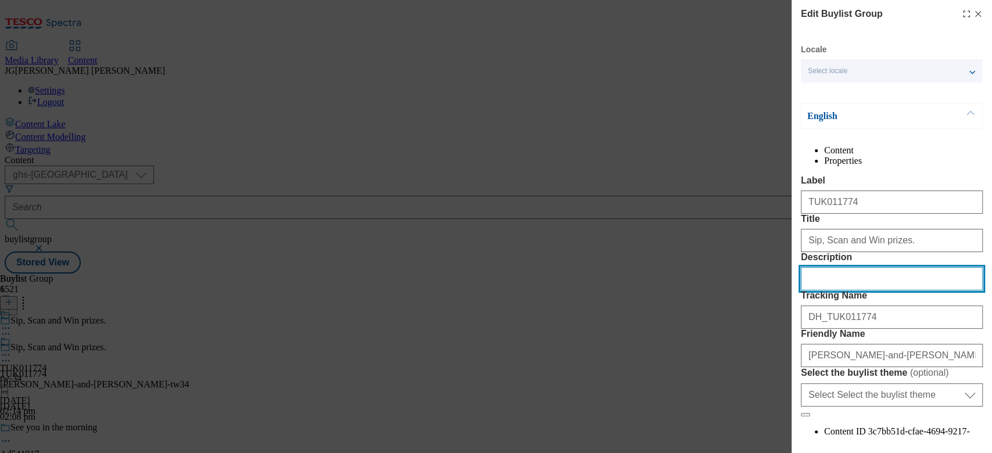
click at [833, 291] on input "Description" at bounding box center [892, 278] width 182 height 23
paste input "Buy a bottle of [PERSON_NAME] & [PERSON_NAME] 70cl or 1L and scan the QR code f…"
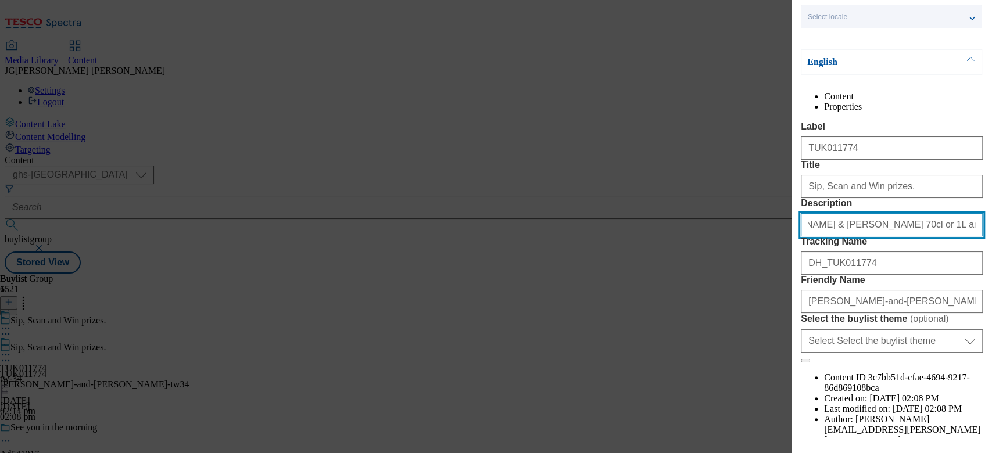
scroll to position [151, 0]
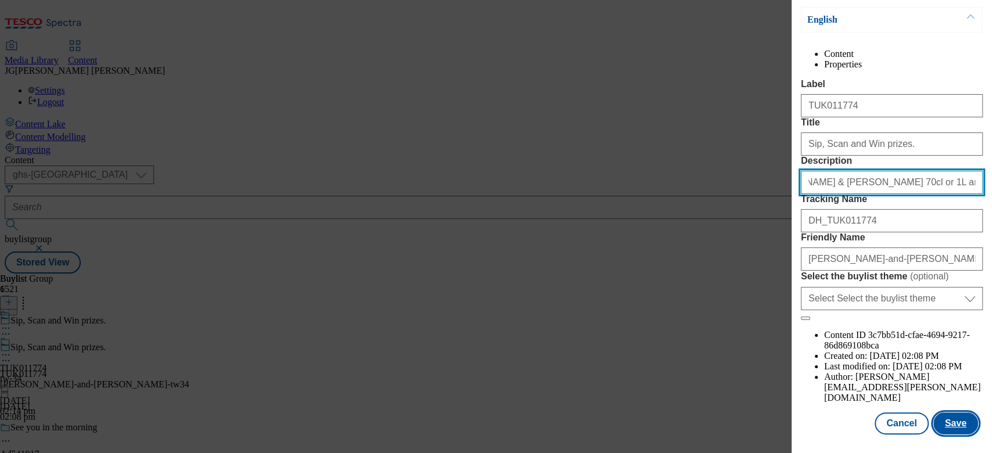
type input "Buy a bottle of [PERSON_NAME] & [PERSON_NAME] 70cl or 1L and scan the QR code f…"
click at [956, 413] on button "Save" at bounding box center [956, 424] width 45 height 22
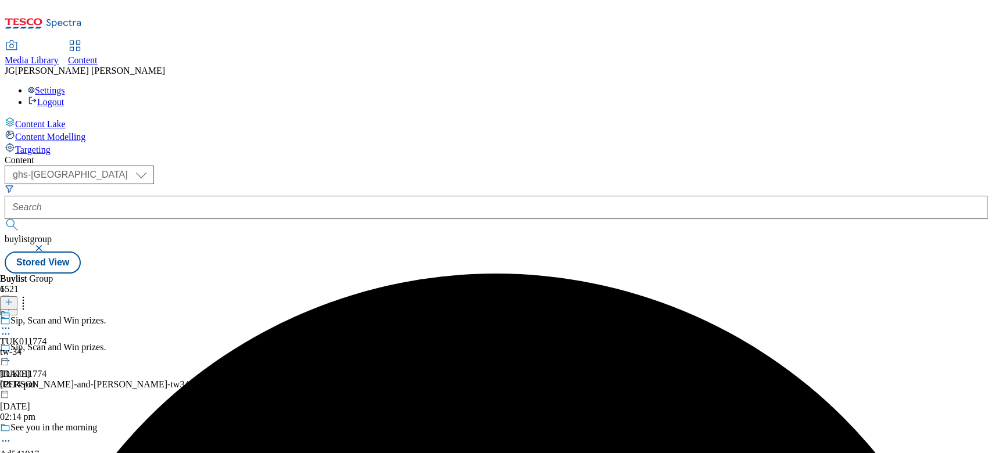
click at [12, 323] on icon at bounding box center [6, 329] width 12 height 12
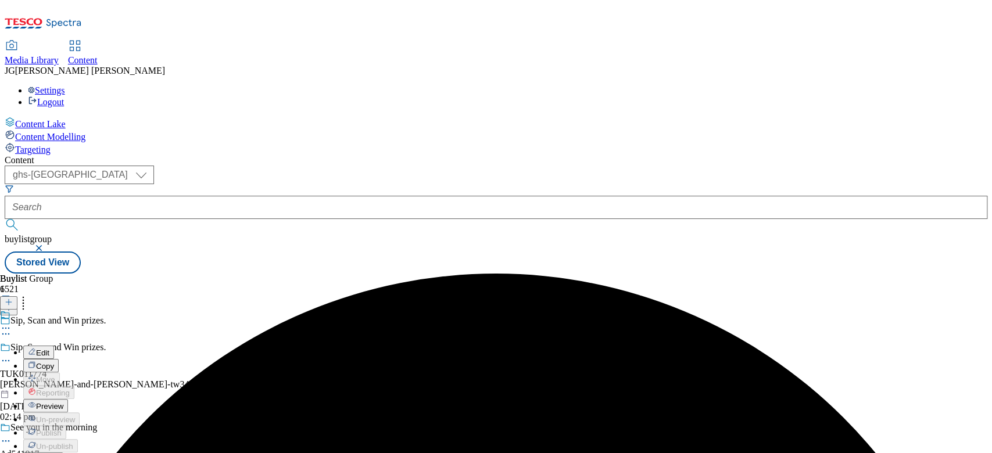
click at [63, 402] on span "Preview" at bounding box center [49, 406] width 27 height 9
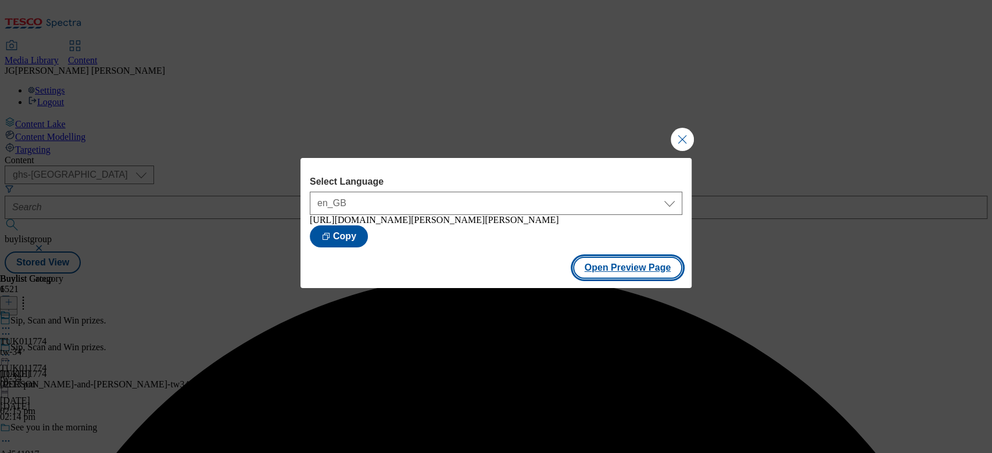
click at [638, 270] on button "Open Preview Page" at bounding box center [628, 268] width 110 height 22
click at [688, 133] on button "Close Modal" at bounding box center [682, 139] width 23 height 23
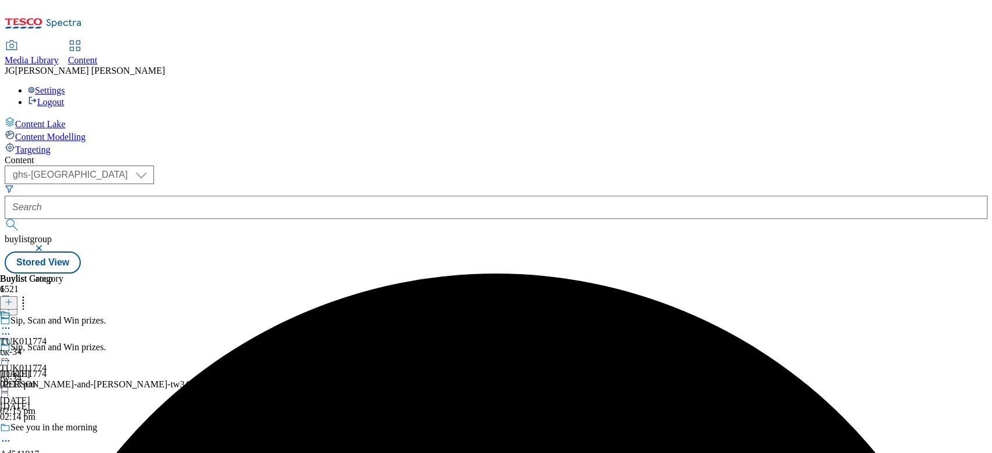
click at [12, 349] on icon at bounding box center [6, 355] width 12 height 12
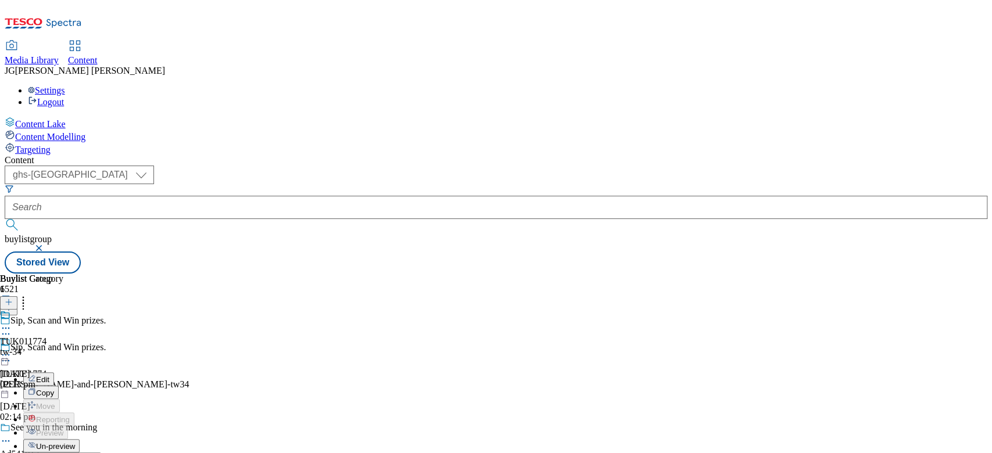
click at [80, 440] on button "Un-preview" at bounding box center [51, 446] width 56 height 13
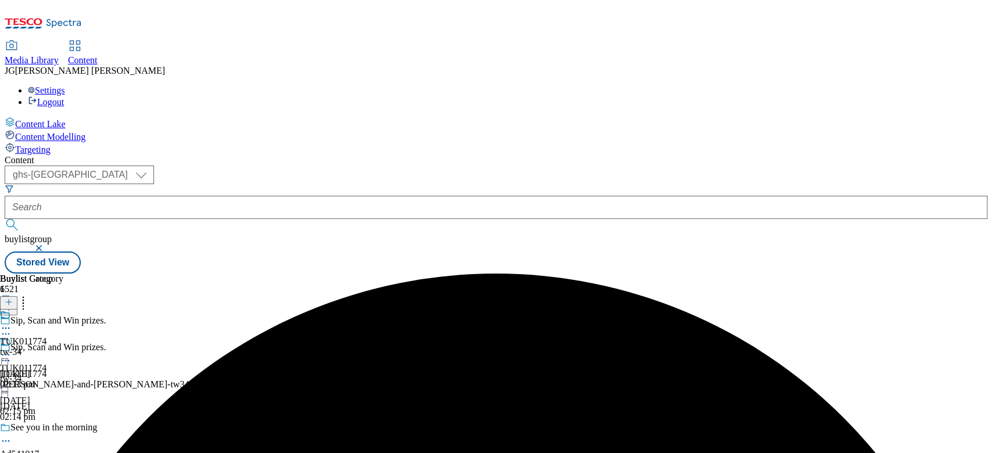
click at [12, 323] on icon at bounding box center [6, 329] width 12 height 12
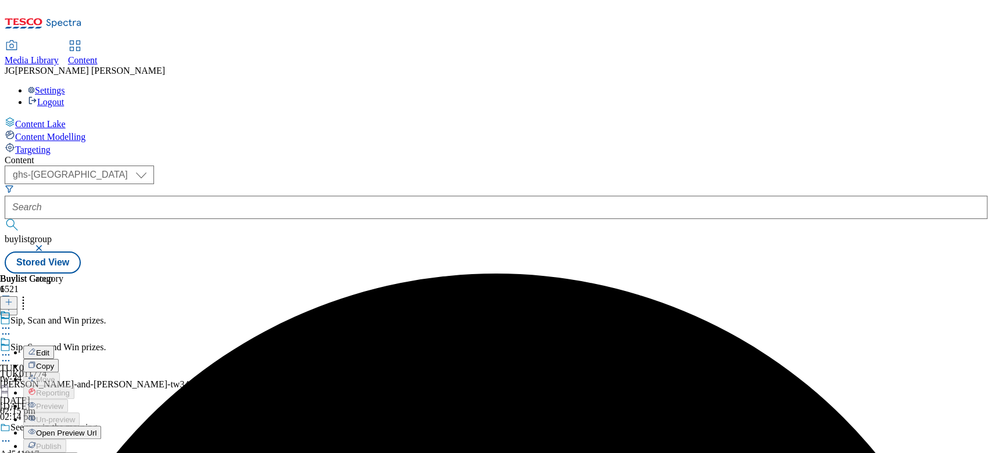
click at [73, 453] on span "Un-publish" at bounding box center [54, 460] width 37 height 9
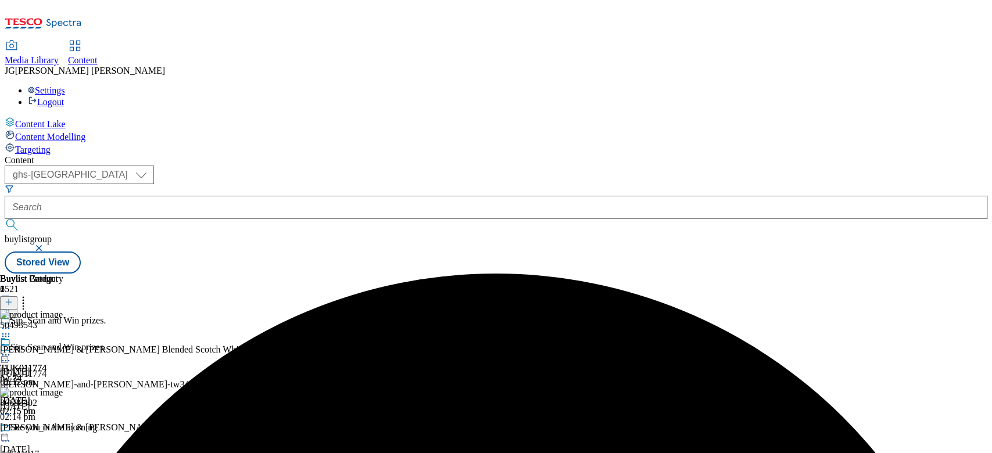
click at [12, 349] on icon at bounding box center [6, 355] width 12 height 12
click at [75, 442] on span "Un-preview" at bounding box center [55, 446] width 39 height 9
click at [12, 349] on icon at bounding box center [6, 355] width 12 height 12
click at [63, 429] on span "Preview" at bounding box center [49, 433] width 27 height 9
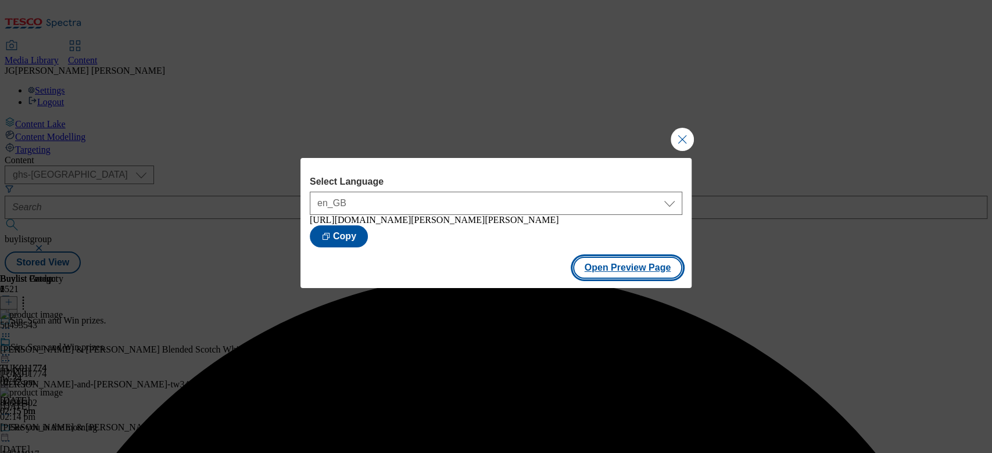
click at [633, 276] on button "Open Preview Page" at bounding box center [628, 268] width 110 height 22
click at [679, 142] on button "Close Modal" at bounding box center [682, 139] width 23 height 23
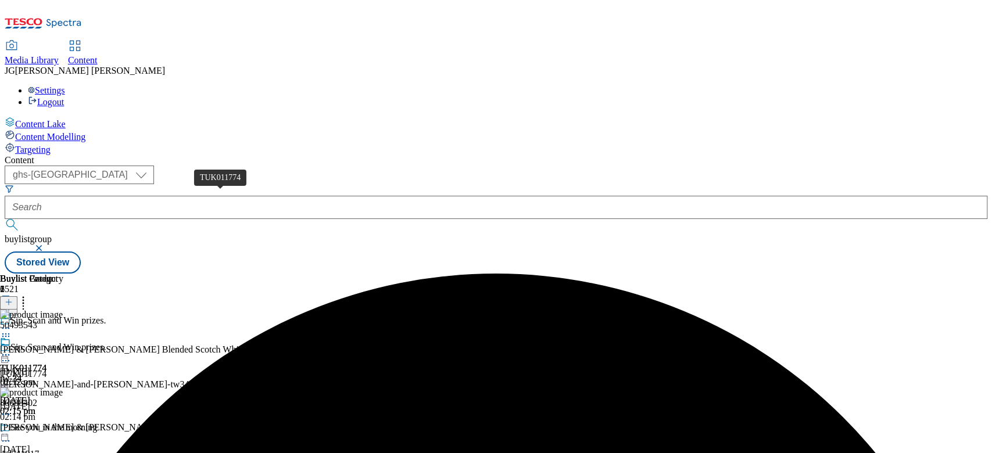
click at [47, 369] on span "TUK011774" at bounding box center [23, 374] width 47 height 10
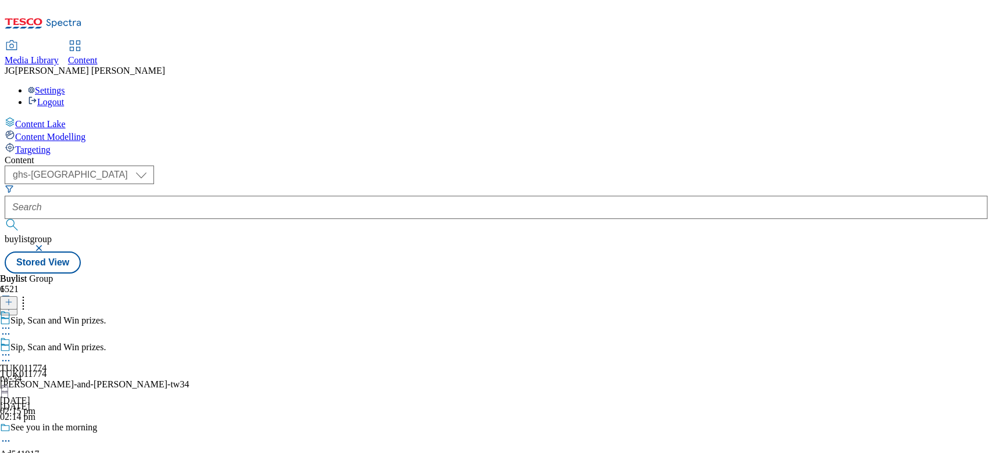
click at [204, 380] on div "[PERSON_NAME]-and-[PERSON_NAME]-tw34" at bounding box center [102, 385] width 204 height 10
click at [47, 374] on div "tw-34" at bounding box center [23, 379] width 47 height 10
click at [204, 380] on div "[PERSON_NAME]-and-[PERSON_NAME]-tw34" at bounding box center [102, 385] width 204 height 10
click at [12, 355] on icon at bounding box center [6, 361] width 12 height 12
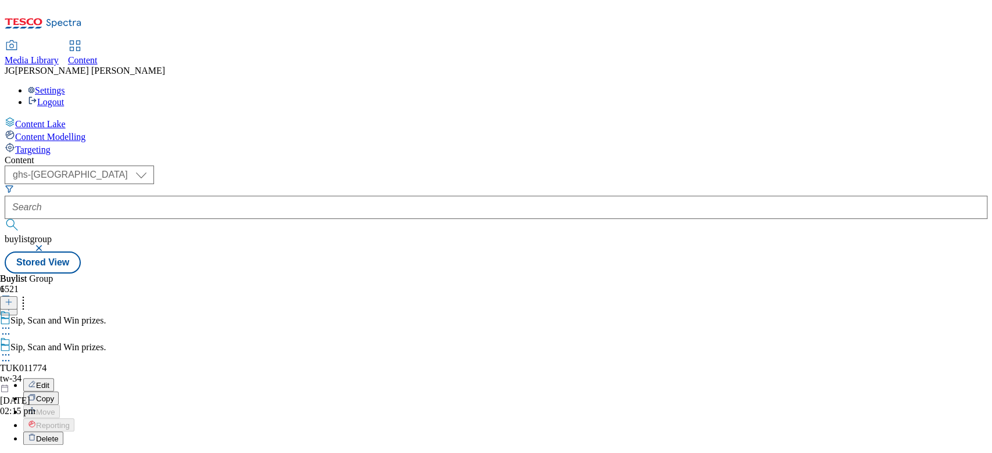
click at [54, 378] on button "Edit" at bounding box center [38, 384] width 31 height 13
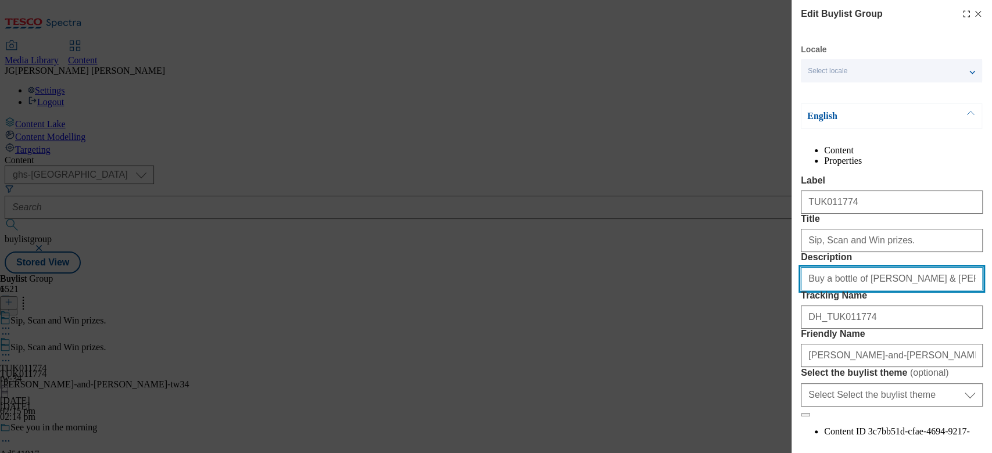
click at [848, 291] on input "Buy a bottle of [PERSON_NAME] & [PERSON_NAME] 70cl or 1L and scan the QR code f…" at bounding box center [892, 278] width 182 height 23
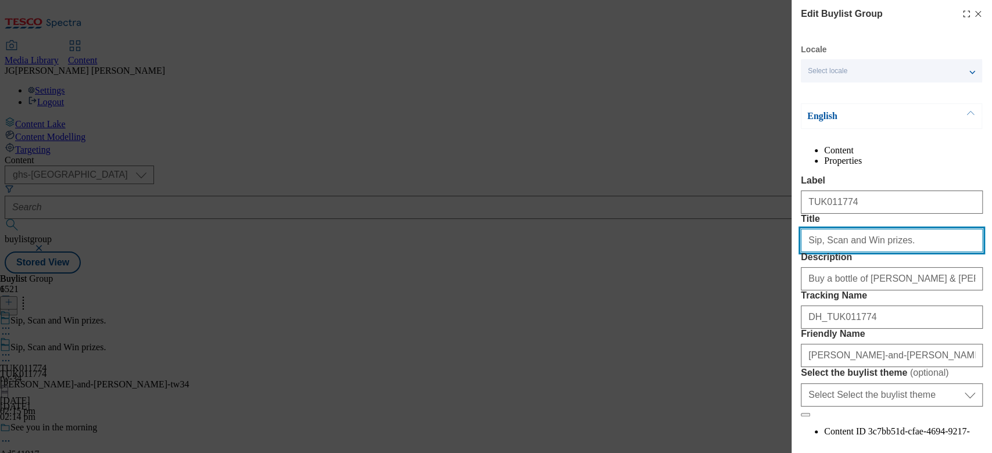
click at [833, 252] on input "Sip, Scan and Win prizes." at bounding box center [892, 240] width 182 height 23
paste input "Buy a bottle of [PERSON_NAME] & [PERSON_NAME] 70cl or 1L and scan the QR code f…"
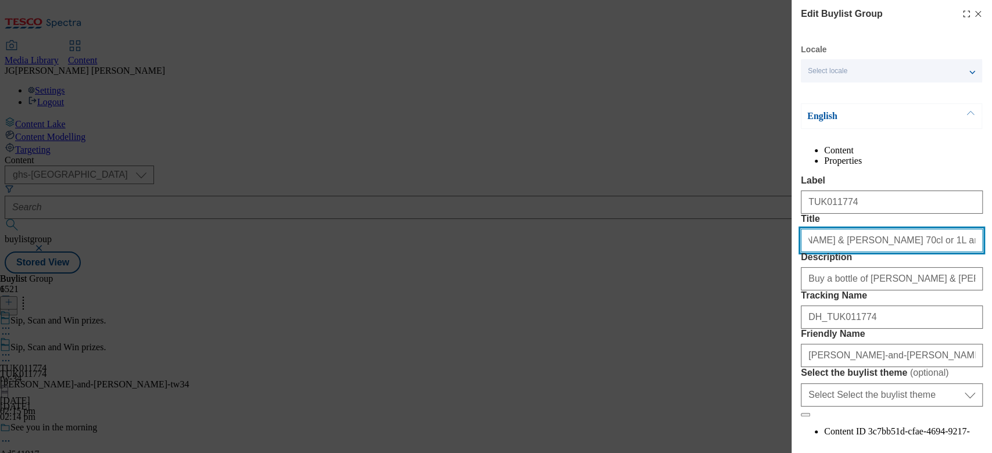
type input "Buy a bottle of [PERSON_NAME] & [PERSON_NAME] 70cl or 1L and scan the QR code f…"
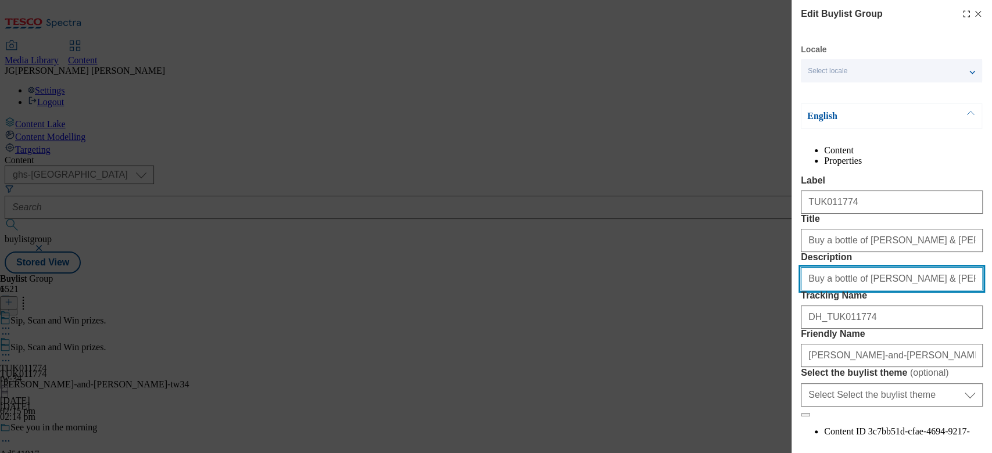
click at [843, 291] on input "Buy a bottle of [PERSON_NAME] & [PERSON_NAME] 70cl or 1L and scan the QR code f…" at bounding box center [892, 278] width 182 height 23
paste input "Sip, Scan and Win prizes"
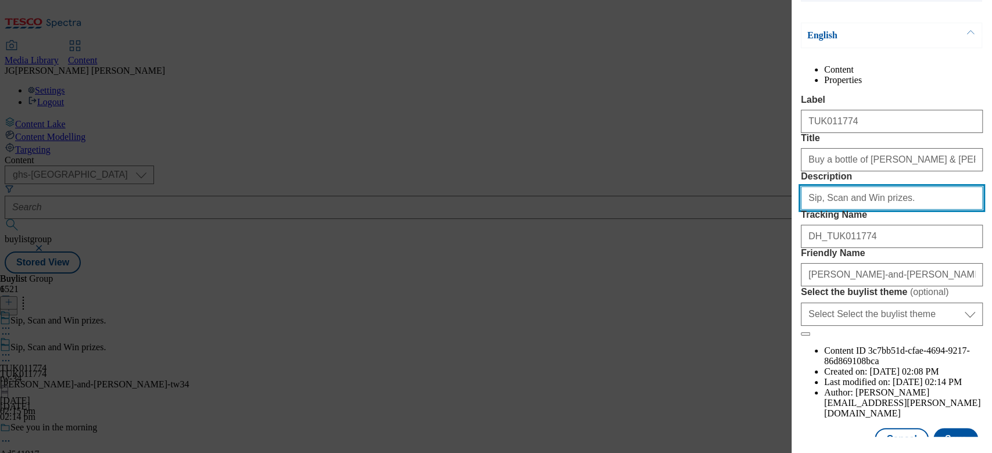
scroll to position [151, 0]
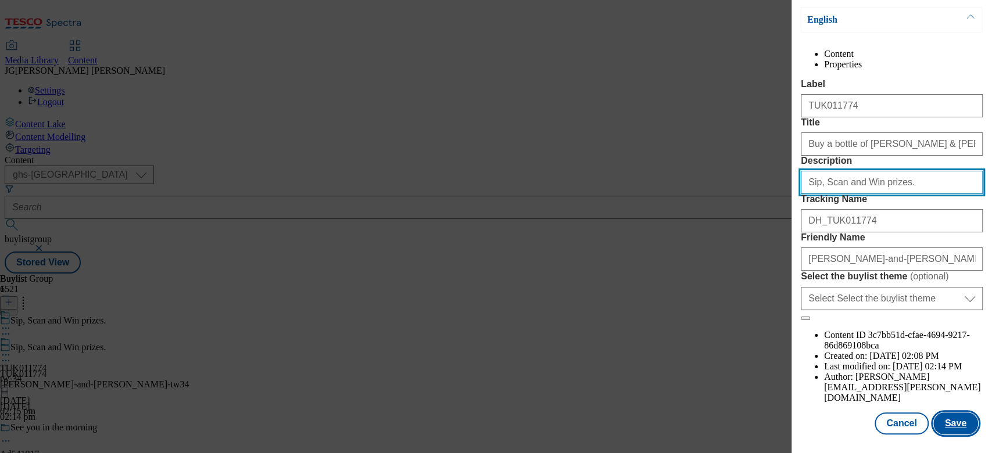
type input "Sip, Scan and Win prizes."
click at [949, 414] on button "Save" at bounding box center [956, 424] width 45 height 22
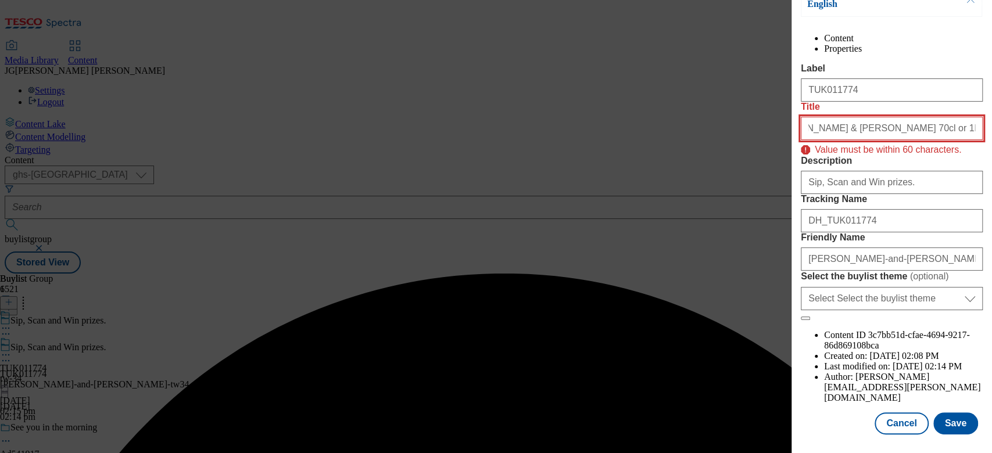
scroll to position [0, 113]
drag, startPoint x: 939, startPoint y: 133, endPoint x: 969, endPoint y: 133, distance: 29.7
click at [969, 133] on input "Buy a bottle of [PERSON_NAME] & [PERSON_NAME] 70cl or 1L and scan the QR code f…" at bounding box center [892, 128] width 182 height 23
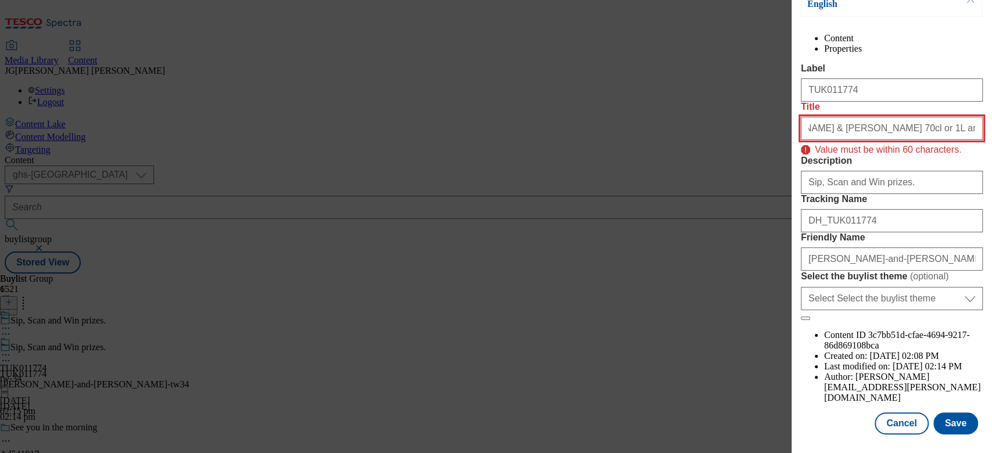
click at [845, 135] on input "Buy a bottle of [PERSON_NAME] & [PERSON_NAME] 70cl or 1L and scan the QR code f…" at bounding box center [892, 128] width 182 height 23
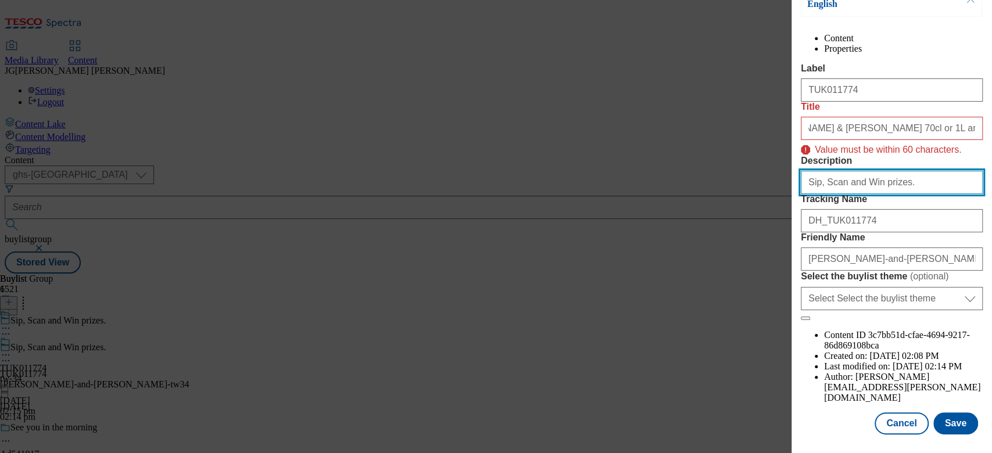
scroll to position [0, 0]
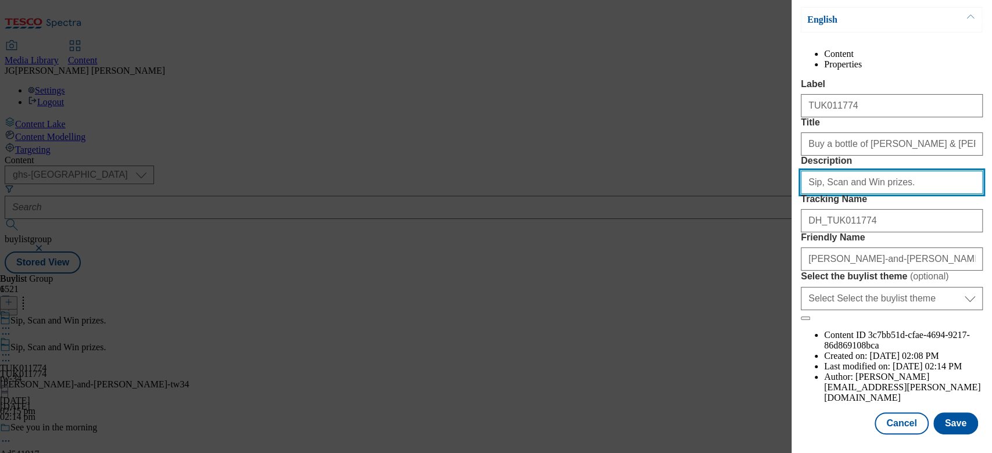
drag, startPoint x: 870, startPoint y: 207, endPoint x: 754, endPoint y: 209, distance: 115.7
click at [754, 209] on div "Edit Buylist Group Locale Select locale English Welsh English Content Propertie…" at bounding box center [496, 226] width 992 height 453
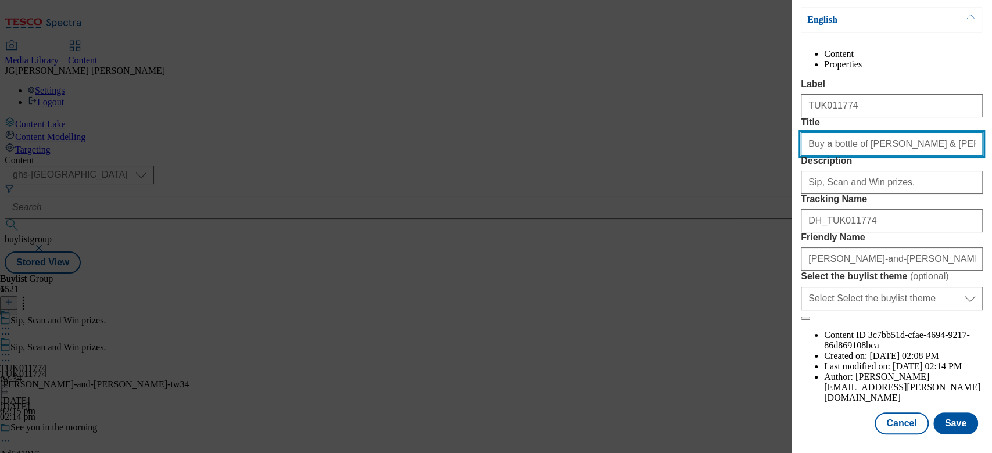
click at [856, 137] on input "Buy a bottle of [PERSON_NAME] & [PERSON_NAME] 70cl or 1L and scan the QR code f…" at bounding box center [892, 144] width 182 height 23
drag, startPoint x: 859, startPoint y: 135, endPoint x: 749, endPoint y: 137, distance: 110.5
click at [749, 137] on div "Edit Buylist Group Locale Select locale English Welsh English Content Propertie…" at bounding box center [496, 226] width 992 height 453
drag, startPoint x: 858, startPoint y: 135, endPoint x: 991, endPoint y: 134, distance: 133.7
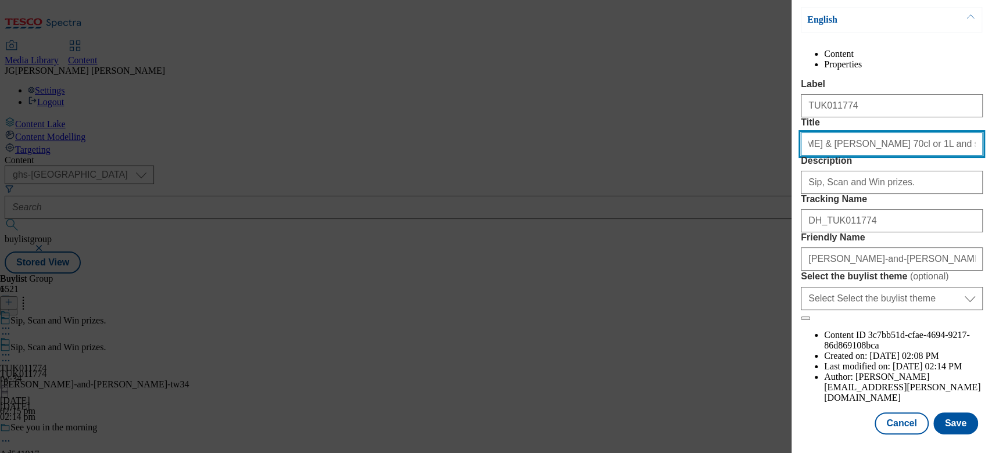
click at [991, 134] on div "Edit Buylist Group Locale Select locale English Welsh English Content Propertie…" at bounding box center [892, 218] width 201 height 437
type input "[PERSON_NAME] & [PERSON_NAME]"
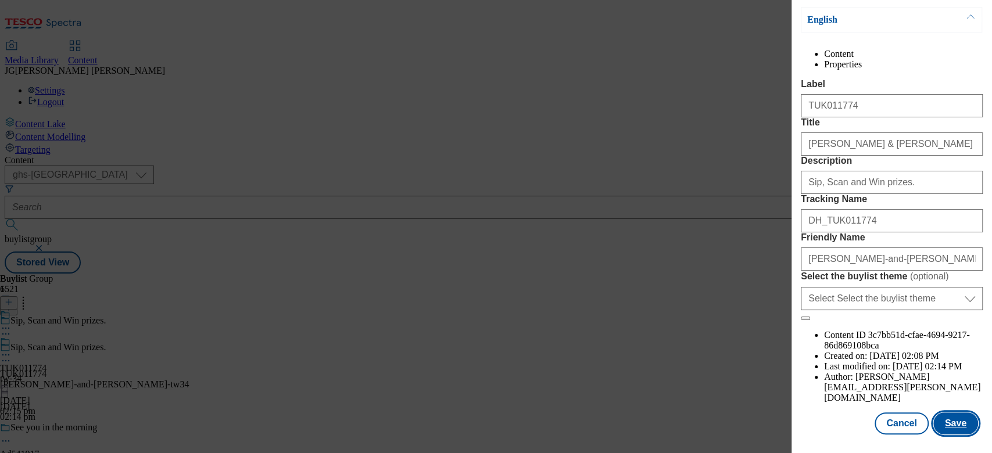
click at [943, 414] on button "Save" at bounding box center [956, 424] width 45 height 22
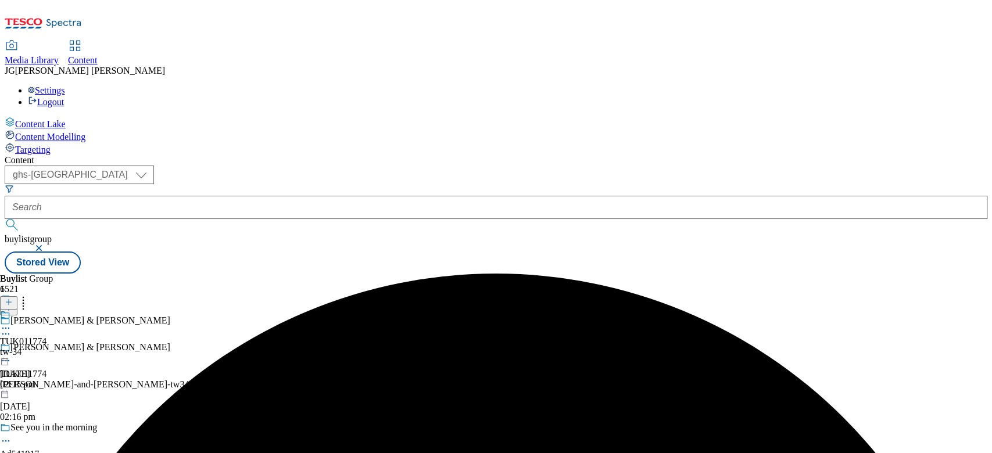
click at [12, 323] on icon at bounding box center [6, 329] width 12 height 12
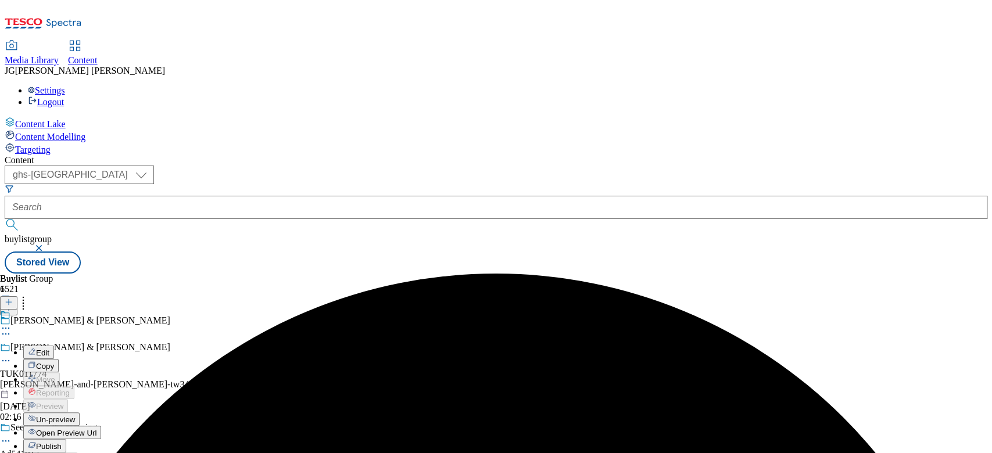
click at [49, 349] on span "Edit" at bounding box center [42, 353] width 13 height 9
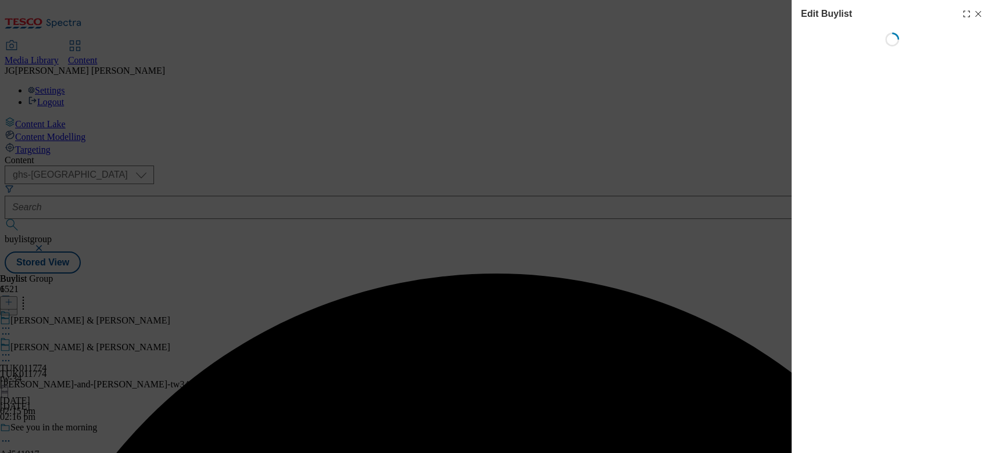
select select "evergreen"
select select "dunnhumby"
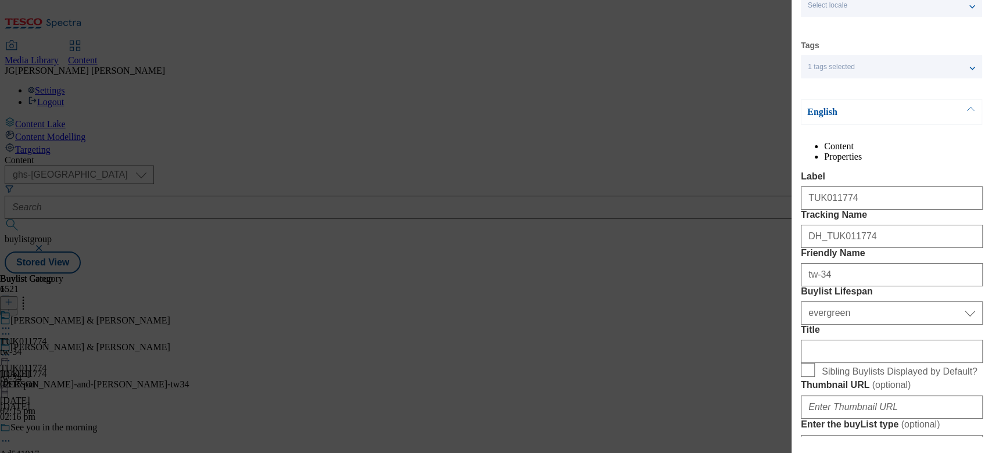
scroll to position [155, 0]
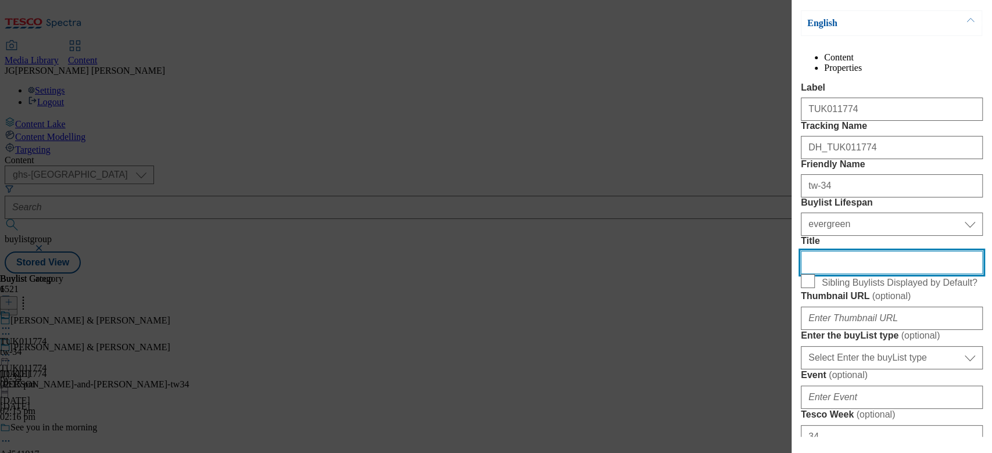
click at [830, 274] on input "Title" at bounding box center [892, 262] width 182 height 23
paste input "Sip, Scan and Win prizes."
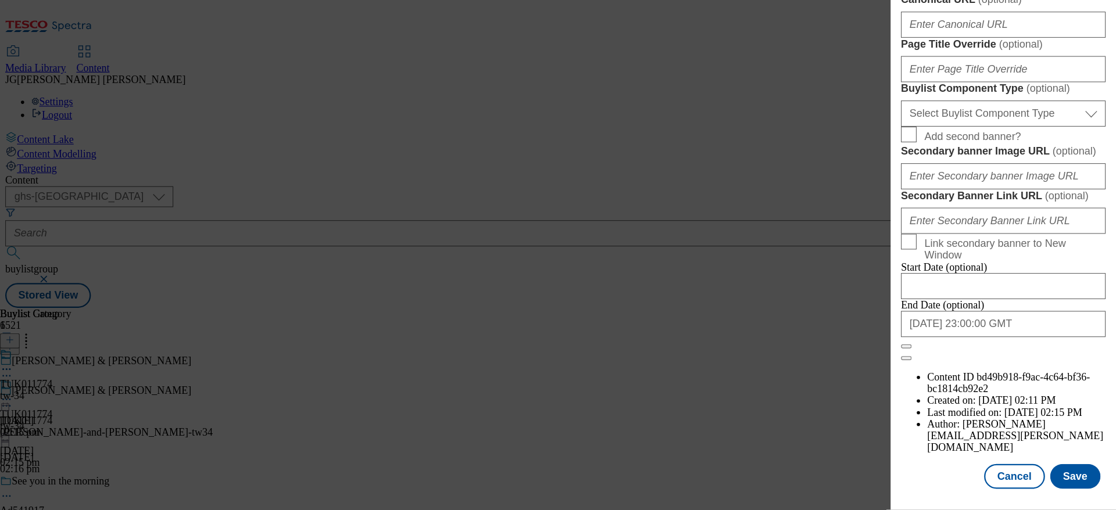
scroll to position [1101, 0]
type input "Sip, Scan and Win prizes."
click at [951, 416] on button "Save" at bounding box center [956, 424] width 45 height 22
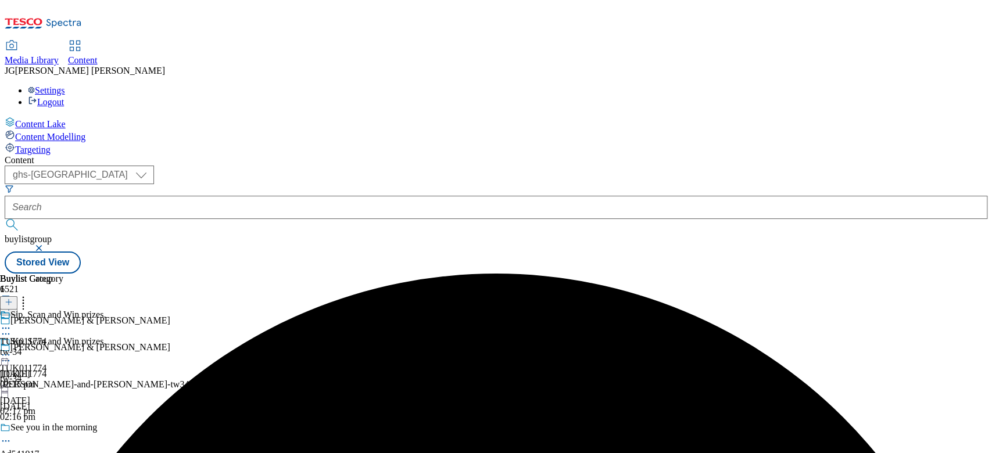
click at [63, 310] on div "TUK011774 tw-34 [DATE] 02:15 pm" at bounding box center [31, 350] width 63 height 80
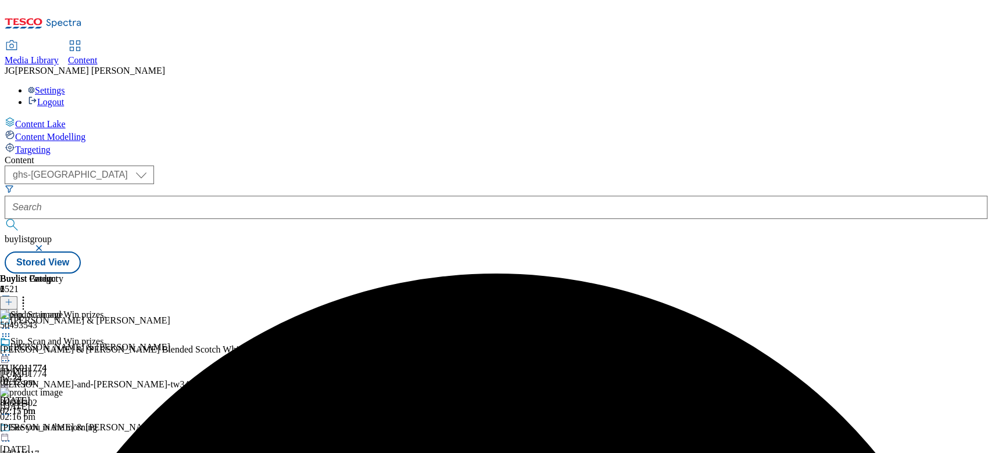
click at [12, 349] on icon at bounding box center [6, 355] width 12 height 12
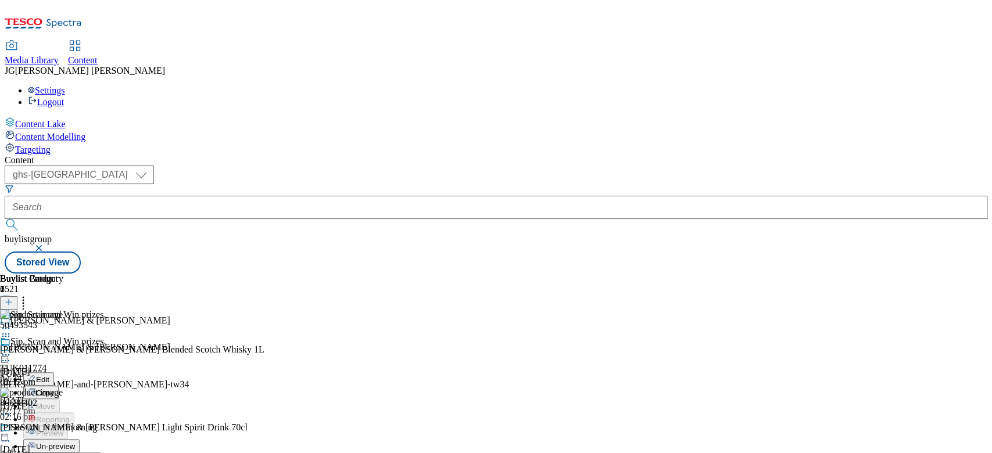
click at [75, 442] on span "Un-preview" at bounding box center [55, 446] width 39 height 9
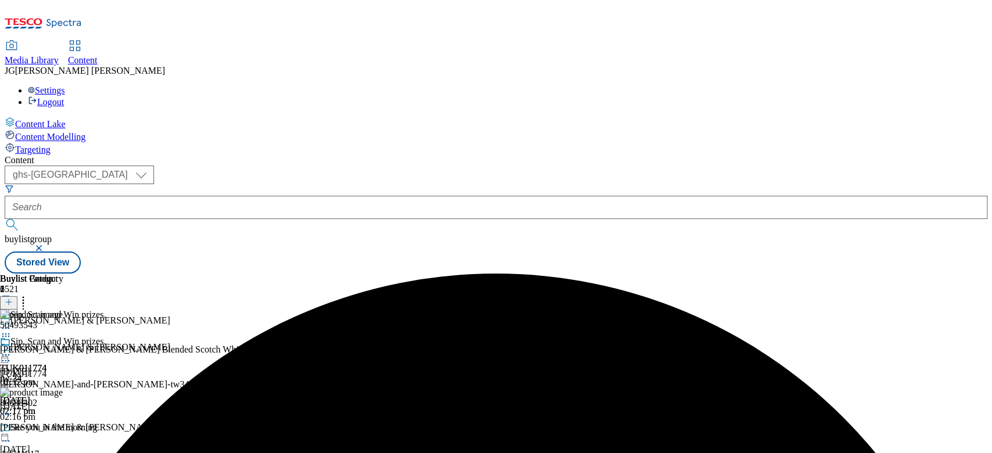
click at [12, 349] on icon at bounding box center [6, 355] width 12 height 12
click at [63, 429] on span "Preview" at bounding box center [49, 433] width 27 height 9
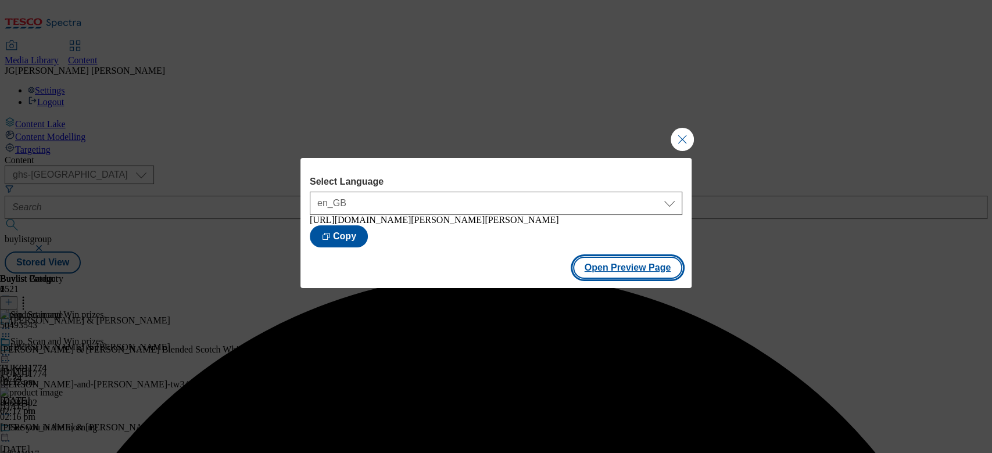
click at [616, 276] on button "Open Preview Page" at bounding box center [628, 268] width 110 height 22
click at [681, 135] on button "Close Modal" at bounding box center [682, 139] width 23 height 23
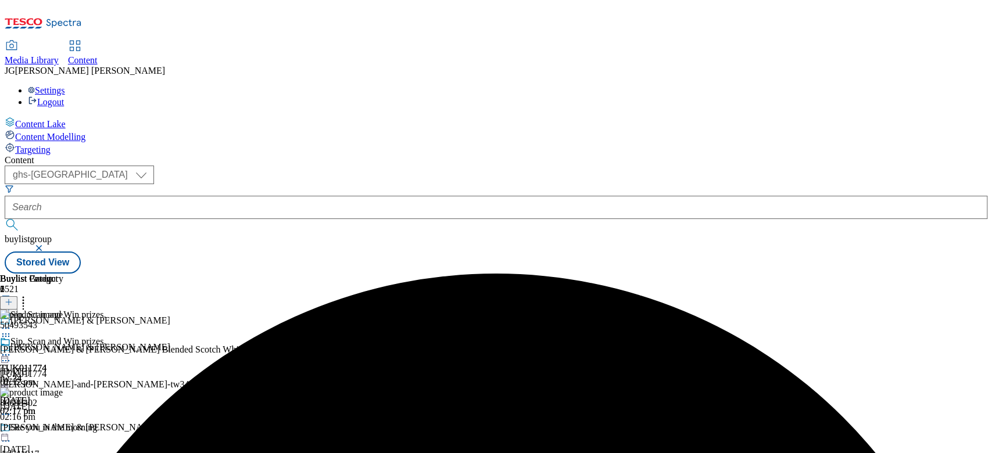
click at [12, 349] on icon at bounding box center [6, 355] width 12 height 12
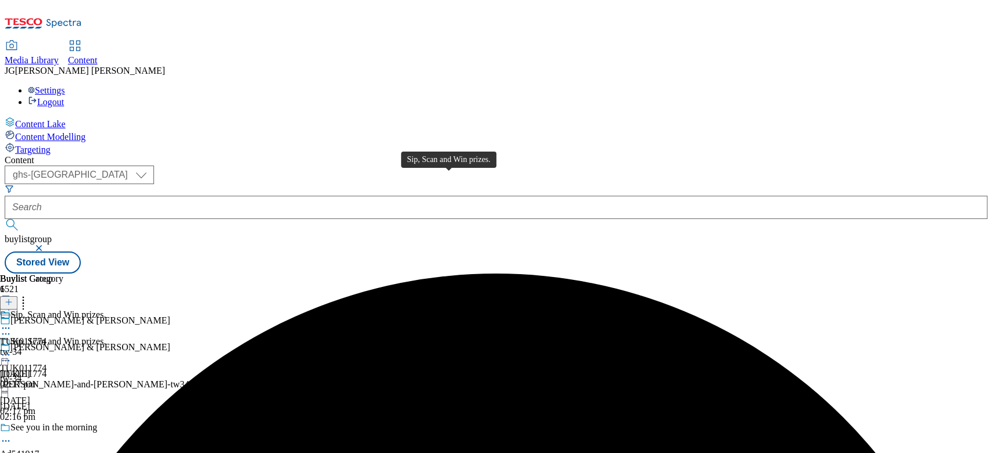
click at [106, 337] on span "Sip, Scan and Win prizes." at bounding box center [57, 343] width 95 height 13
click at [47, 337] on div "TUK011774" at bounding box center [23, 342] width 47 height 10
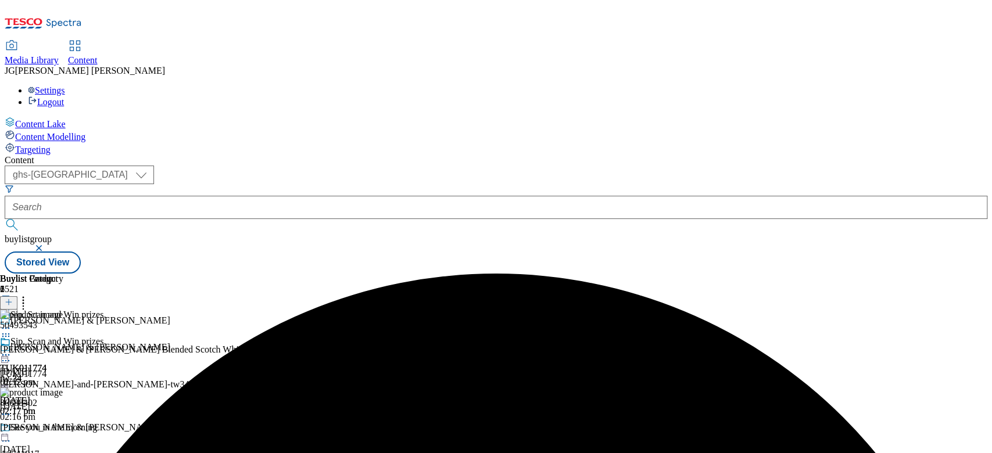
click at [63, 337] on div "TUK011774 tw-34 [DATE] 02:17 pm" at bounding box center [31, 377] width 63 height 80
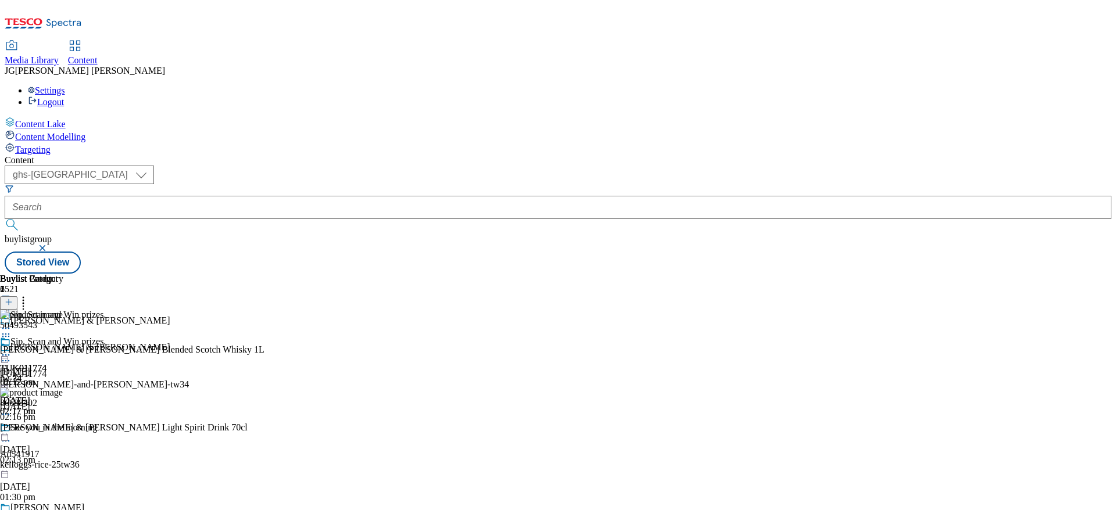
click at [12, 409] on icon at bounding box center [6, 415] width 12 height 12
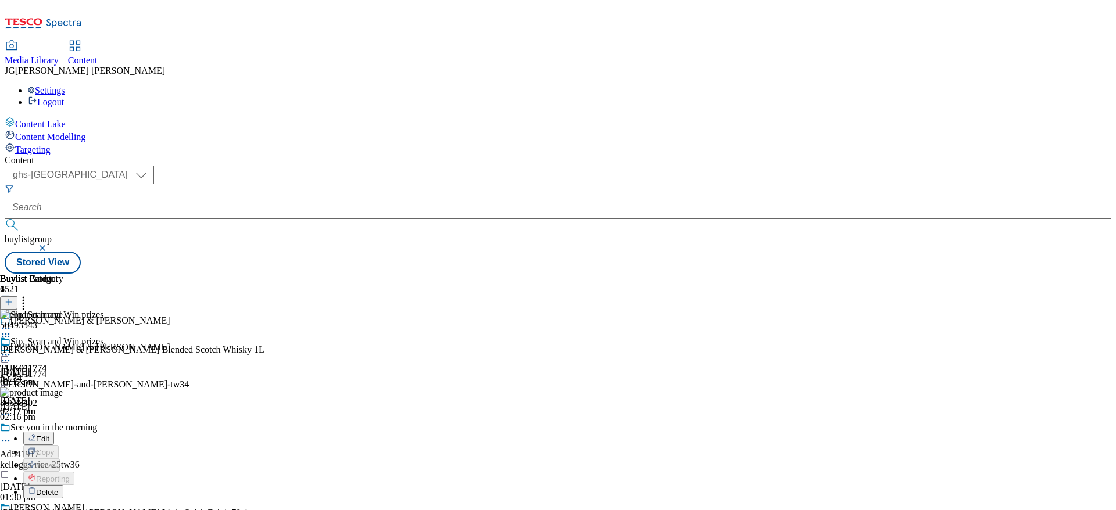
click at [54, 432] on button "Edit" at bounding box center [38, 438] width 31 height 13
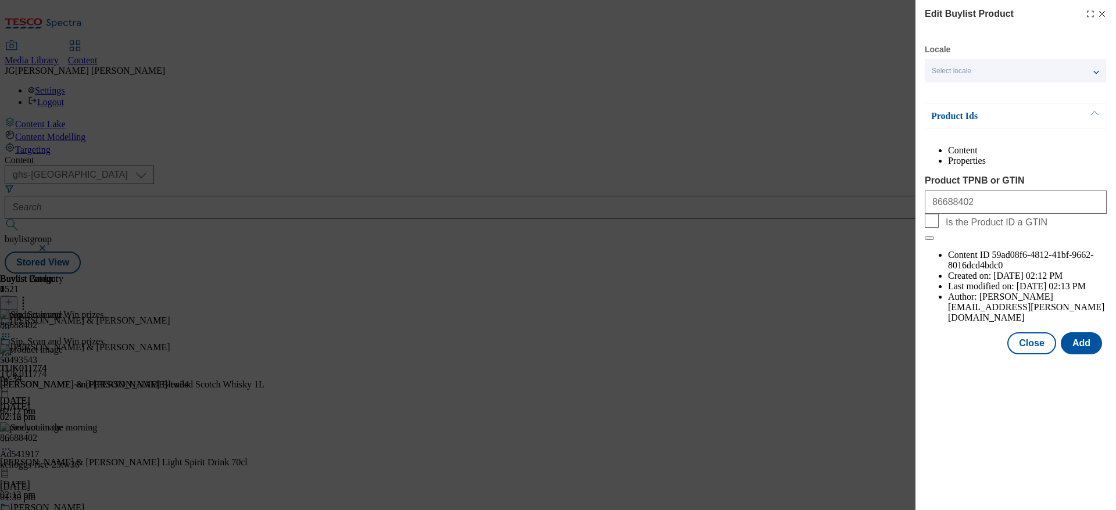
click at [992, 385] on div "Edit Buylist Product Locale Select locale English Welsh Product Ids Content Pro…" at bounding box center [1016, 255] width 201 height 510
click at [992, 10] on icon "Modal" at bounding box center [1102, 13] width 9 height 9
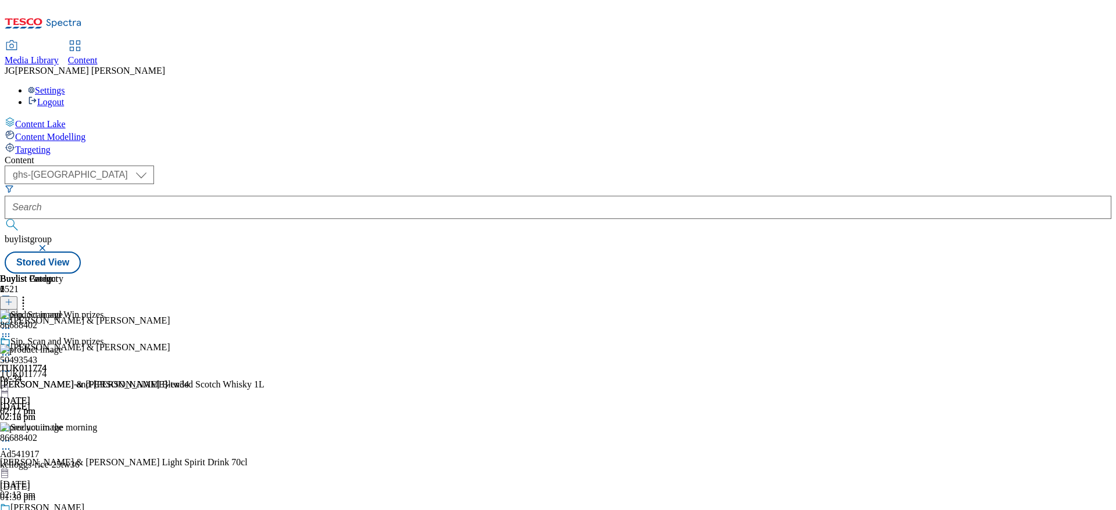
click at [265, 453] on div at bounding box center [132, 468] width 265 height 0
click at [12, 444] on icon at bounding box center [6, 450] width 12 height 12
click at [265, 453] on li "Edit" at bounding box center [143, 473] width 241 height 13
click at [12, 444] on icon at bounding box center [6, 450] width 12 height 12
click at [49, 453] on span "Edit" at bounding box center [42, 474] width 13 height 9
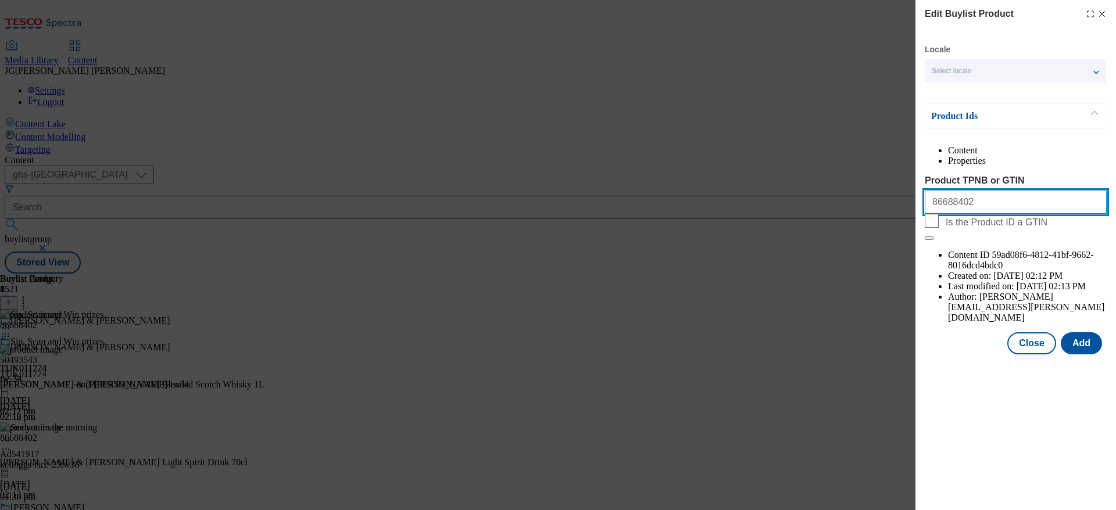
drag, startPoint x: 981, startPoint y: 233, endPoint x: 882, endPoint y: 230, distance: 98.9
click at [882, 230] on div "Edit Buylist Product Locale Select locale English Welsh Product Ids Content Pro…" at bounding box center [558, 255] width 1116 height 510
paste input "50236555"
type input "50236555"
click at [992, 333] on button "Add" at bounding box center [1081, 344] width 41 height 22
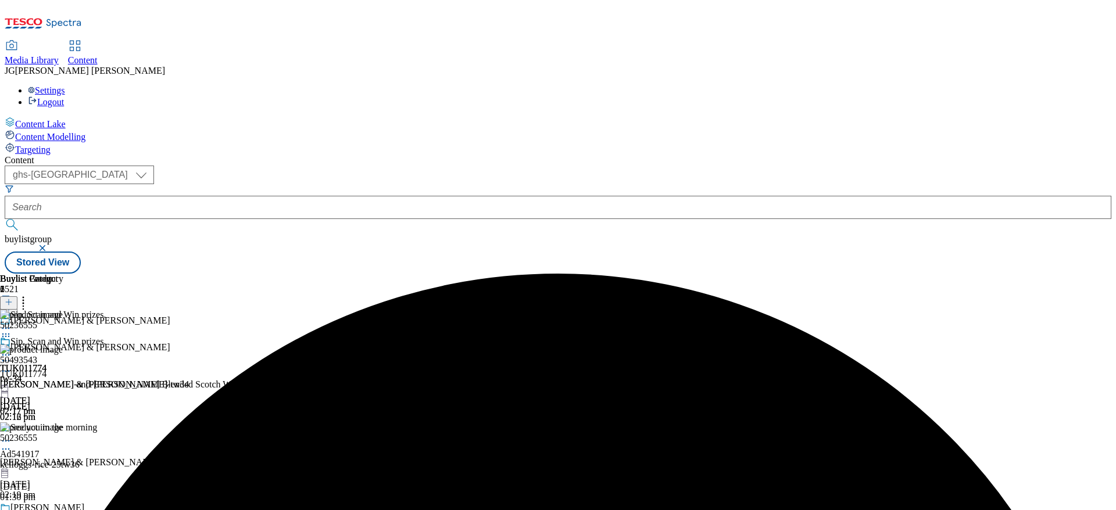
click at [12, 349] on icon at bounding box center [6, 355] width 12 height 12
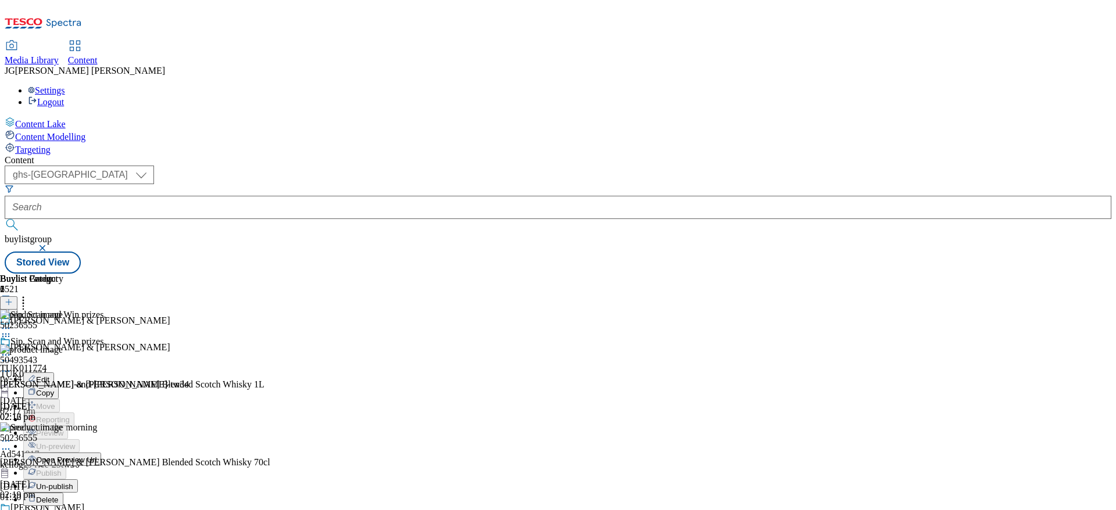
click at [97, 453] on span "Open Preview Url" at bounding box center [66, 460] width 60 height 9
click at [12, 349] on icon at bounding box center [6, 355] width 12 height 12
click at [73, 453] on span "Un-publish" at bounding box center [54, 487] width 37 height 9
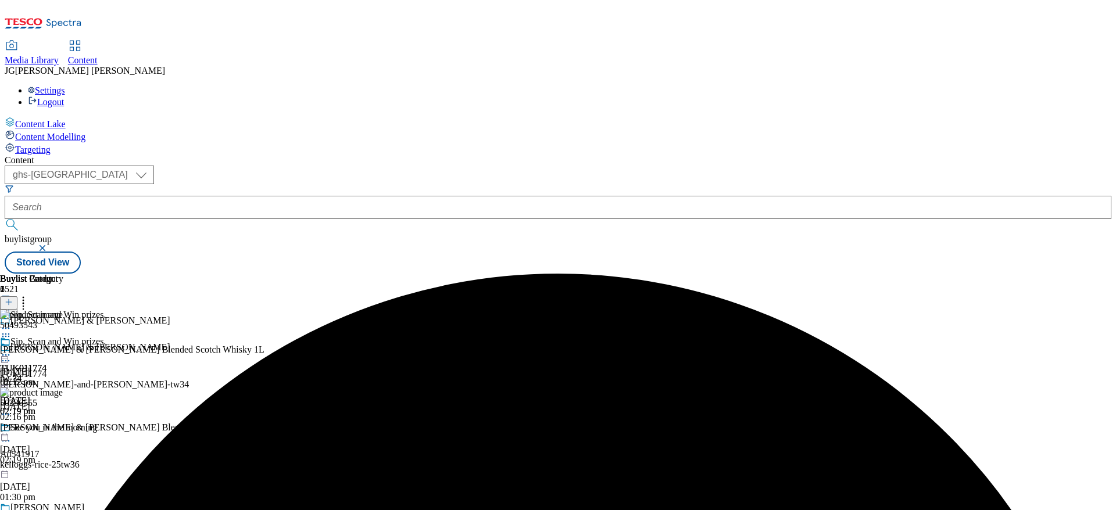
click at [7, 355] on circle at bounding box center [6, 356] width 2 height 2
click at [75, 442] on span "Un-preview" at bounding box center [55, 446] width 39 height 9
click at [12, 349] on icon at bounding box center [6, 355] width 12 height 12
click at [68, 426] on button "Preview" at bounding box center [45, 432] width 45 height 13
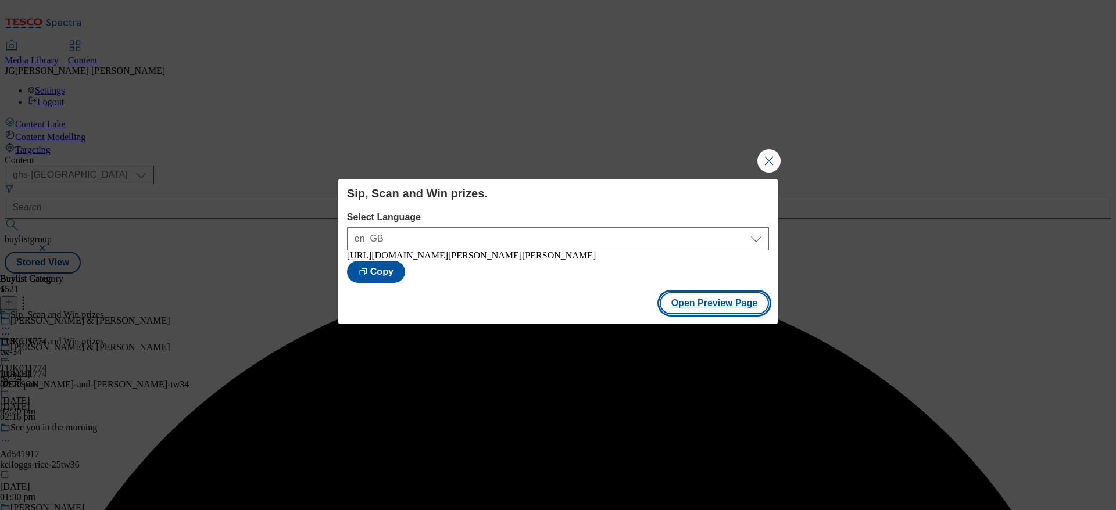
click at [738, 313] on button "Open Preview Page" at bounding box center [715, 303] width 110 height 22
click at [770, 155] on button "Close Modal" at bounding box center [769, 160] width 23 height 23
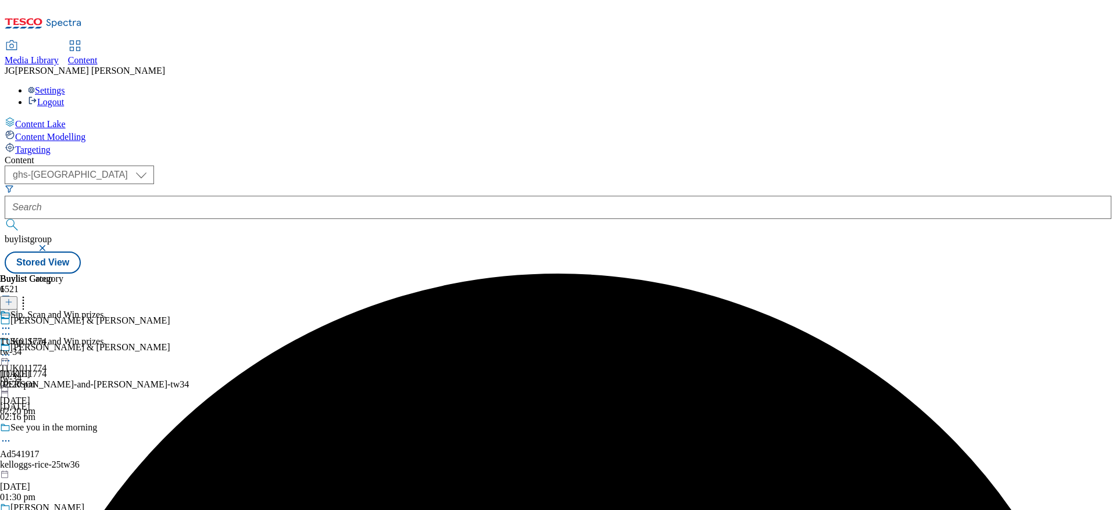
click at [12, 349] on icon at bounding box center [6, 355] width 12 height 12
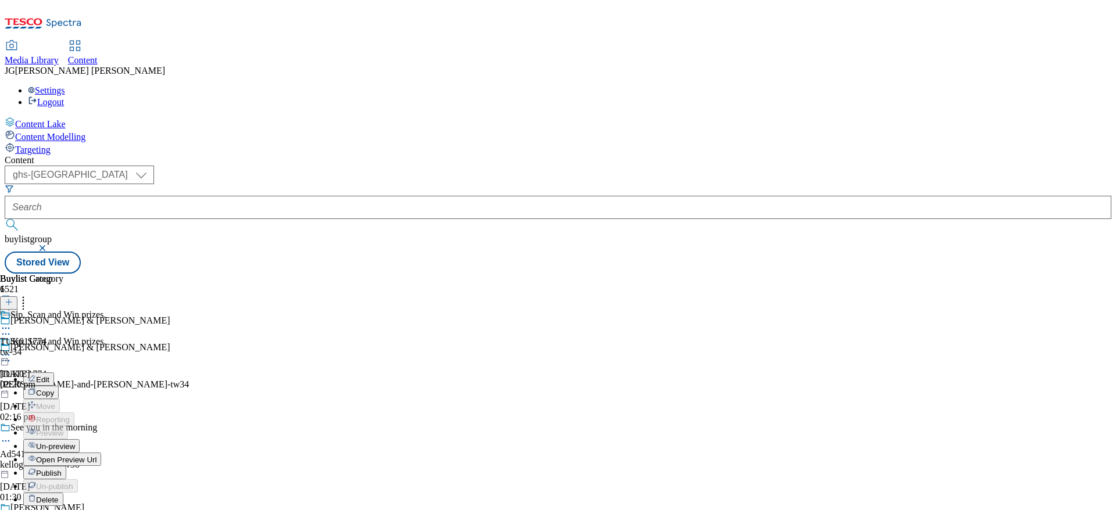
click at [62, 453] on span "Publish" at bounding box center [49, 473] width 26 height 9
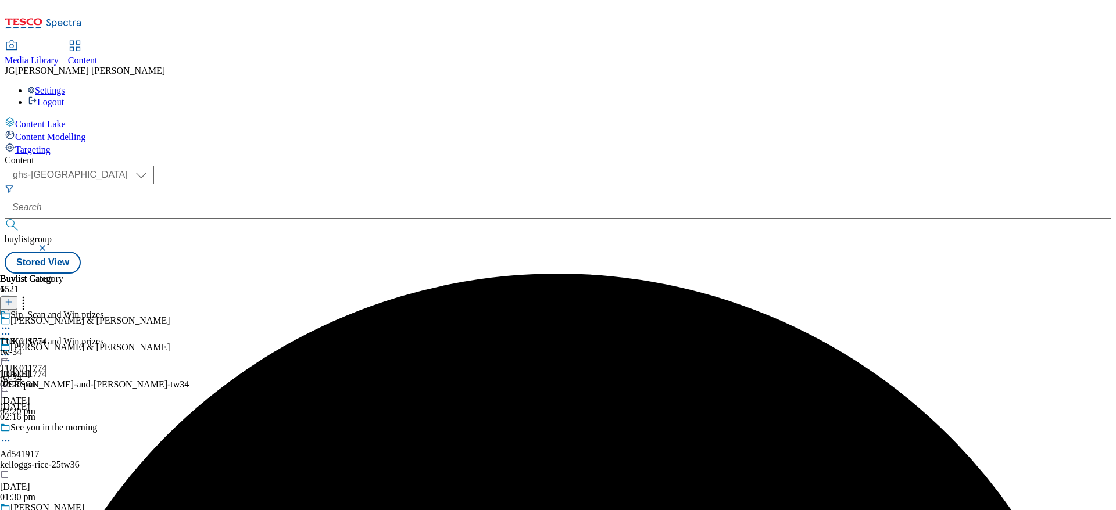
click at [12, 349] on icon at bounding box center [6, 355] width 12 height 12
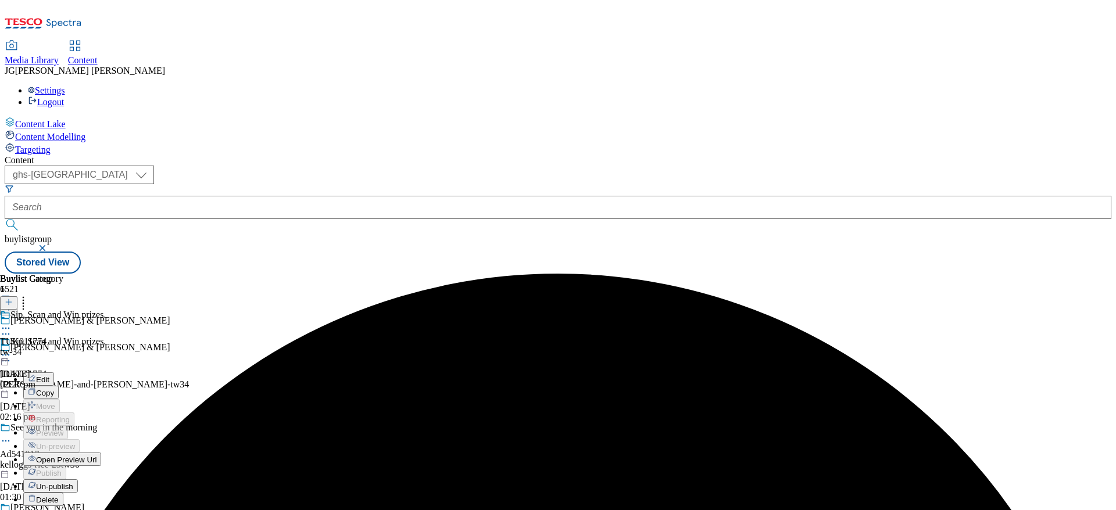
click at [97, 453] on span "Open Preview Url" at bounding box center [66, 460] width 60 height 9
